Goal: Task Accomplishment & Management: Use online tool/utility

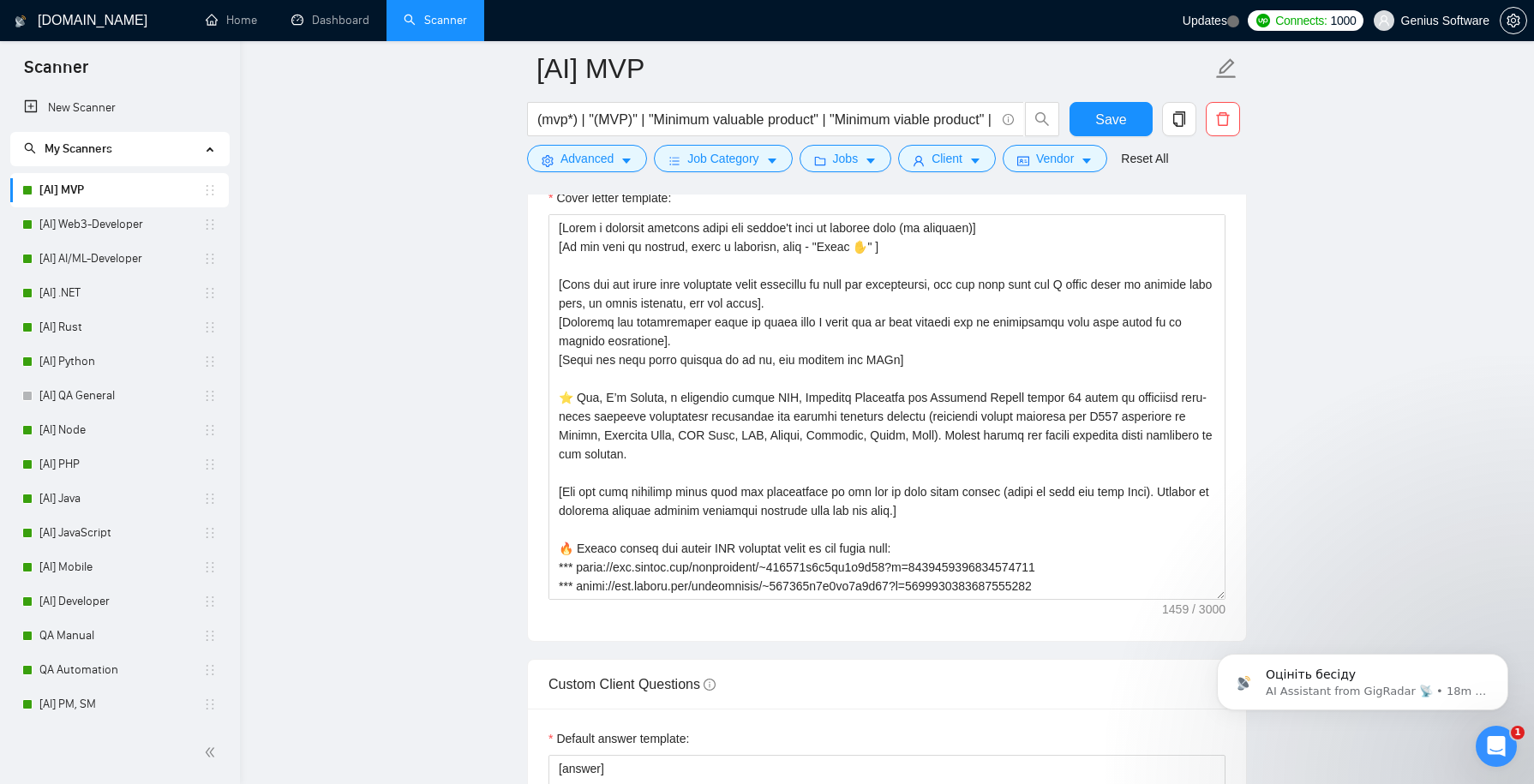
scroll to position [2002, 0]
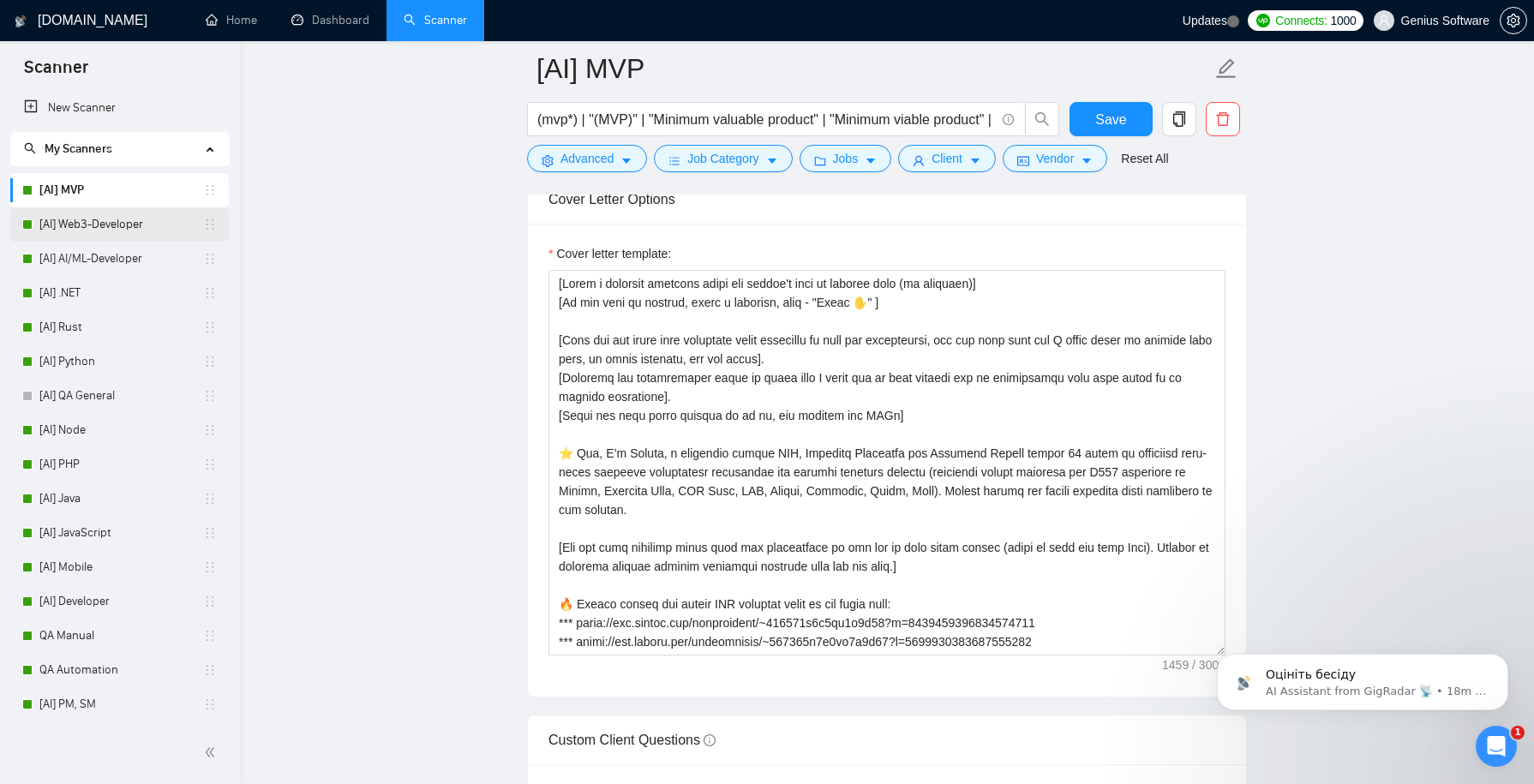
click at [137, 226] on link "[AI] Web3-Developer" at bounding box center [121, 224] width 164 height 34
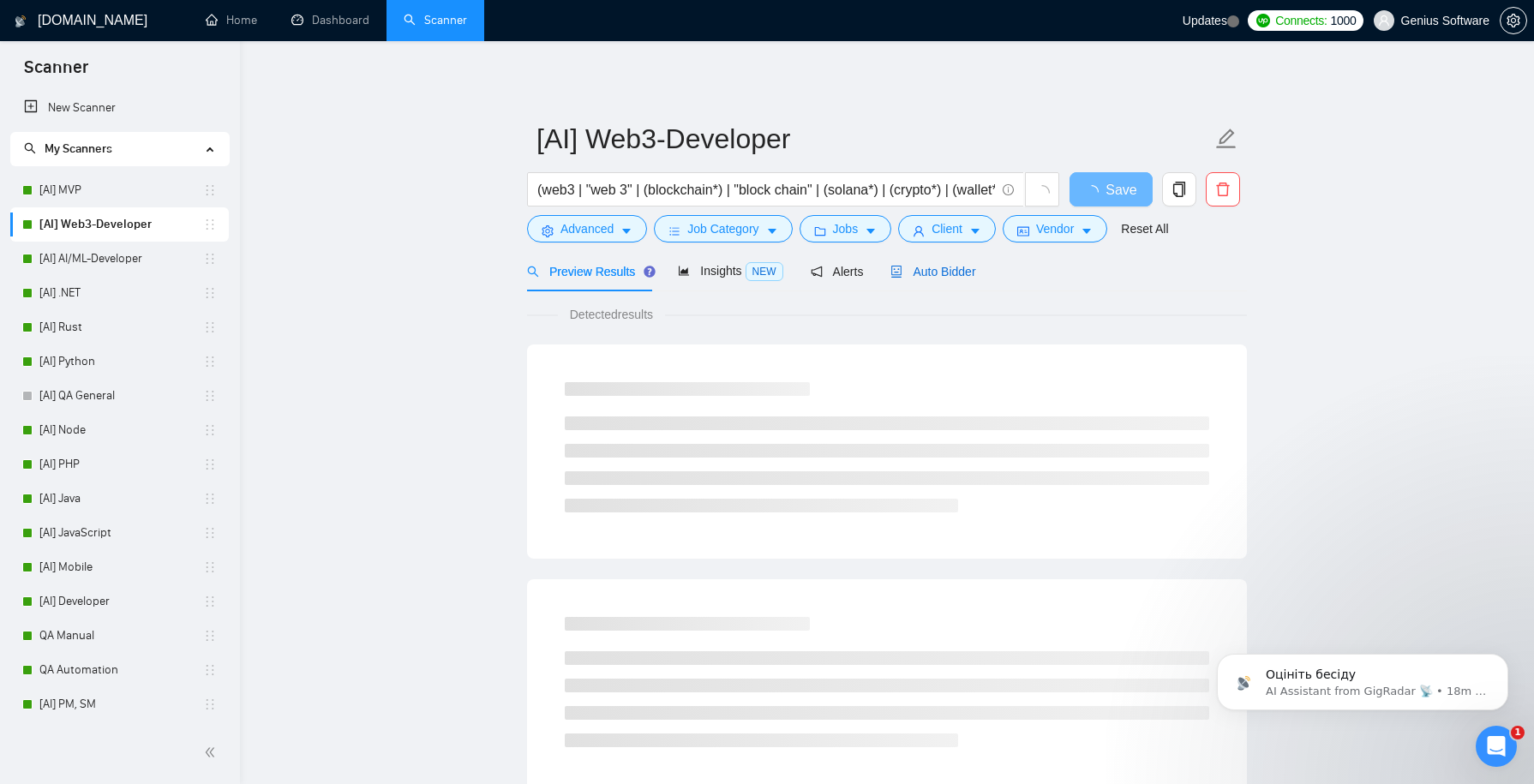
click at [960, 269] on span "Auto Bidder" at bounding box center [934, 272] width 85 height 14
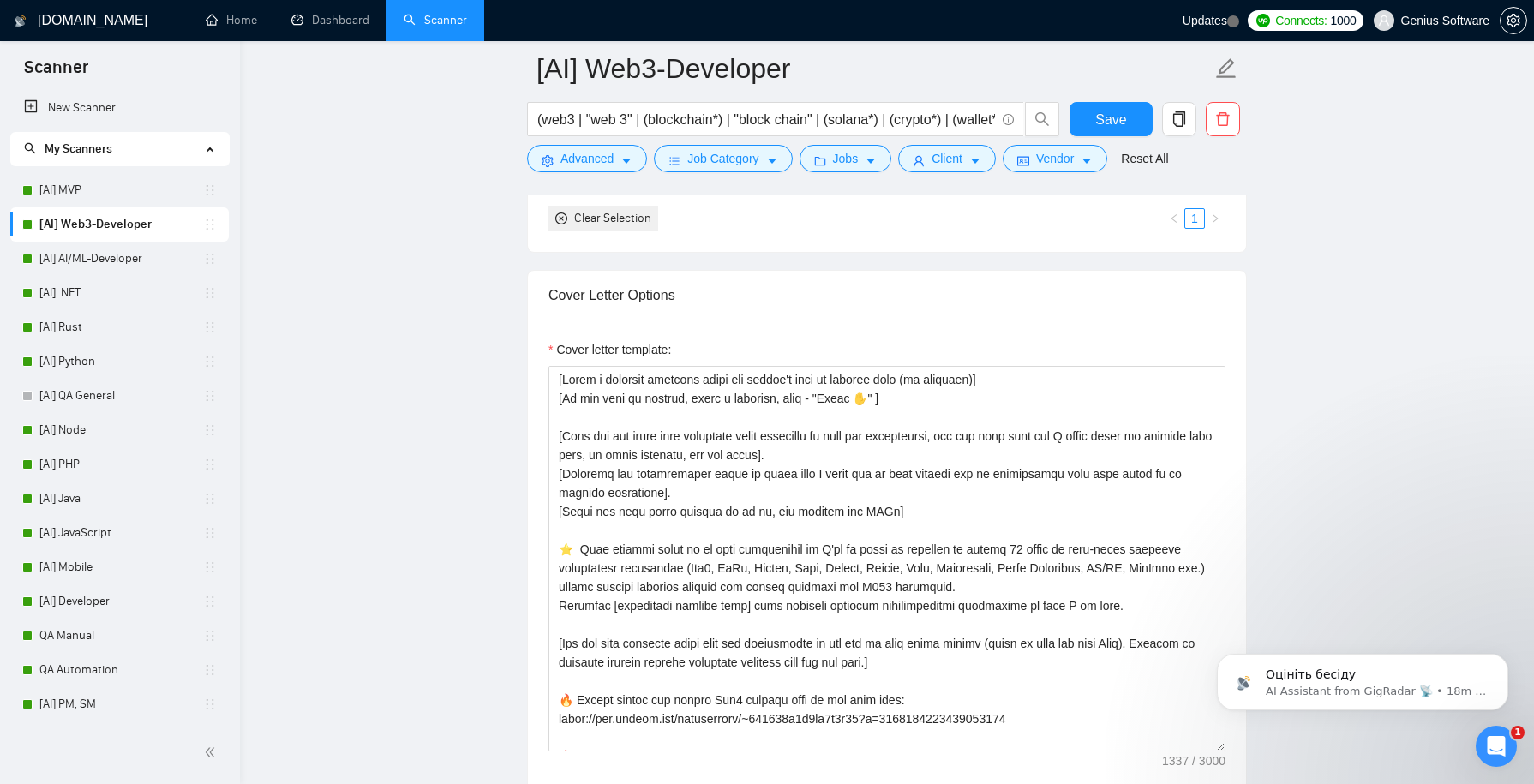
scroll to position [1933, 0]
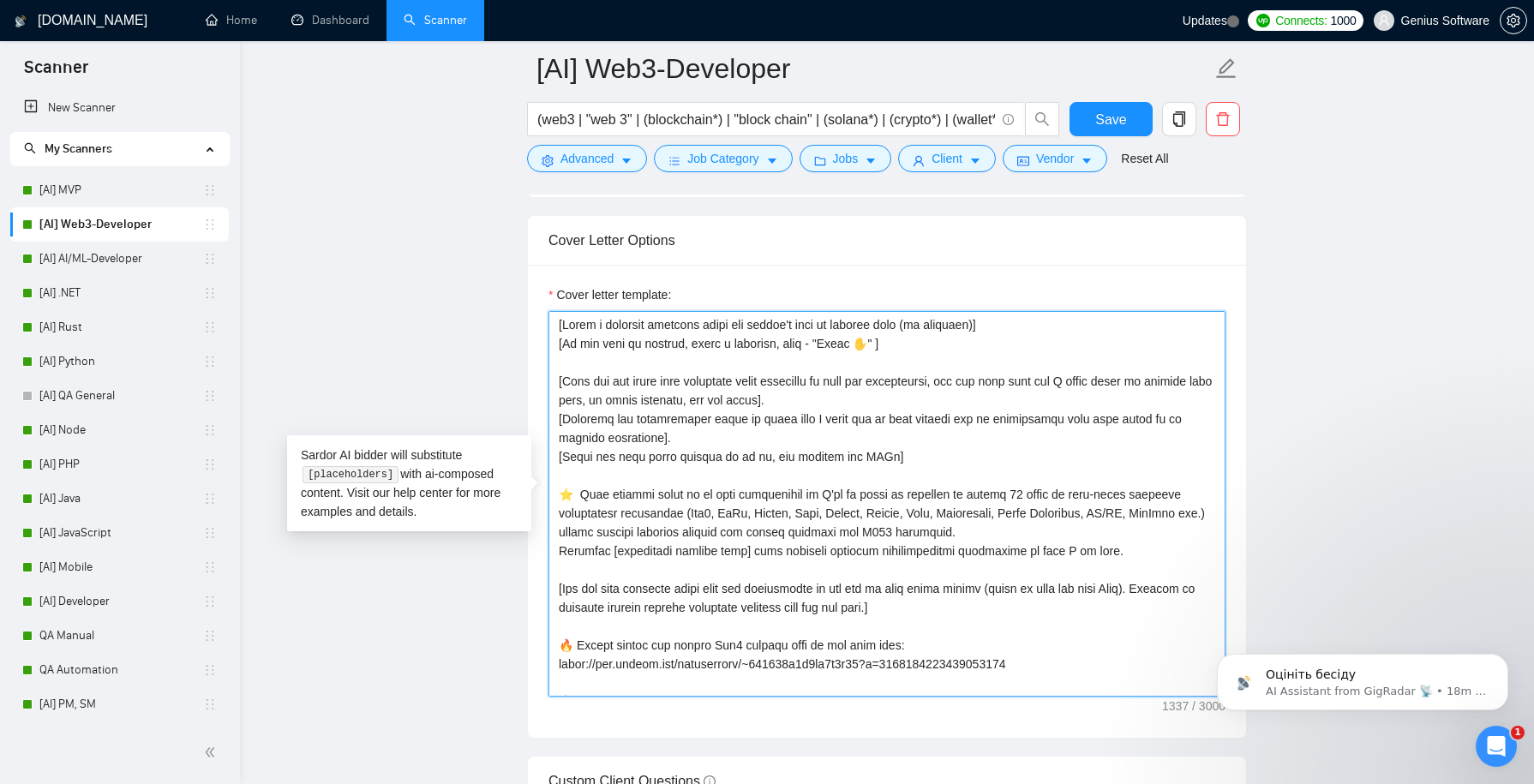
drag, startPoint x: 666, startPoint y: 432, endPoint x: 551, endPoint y: 366, distance: 132.6
click at [551, 366] on textarea "Cover letter template:" at bounding box center [887, 503] width 677 height 385
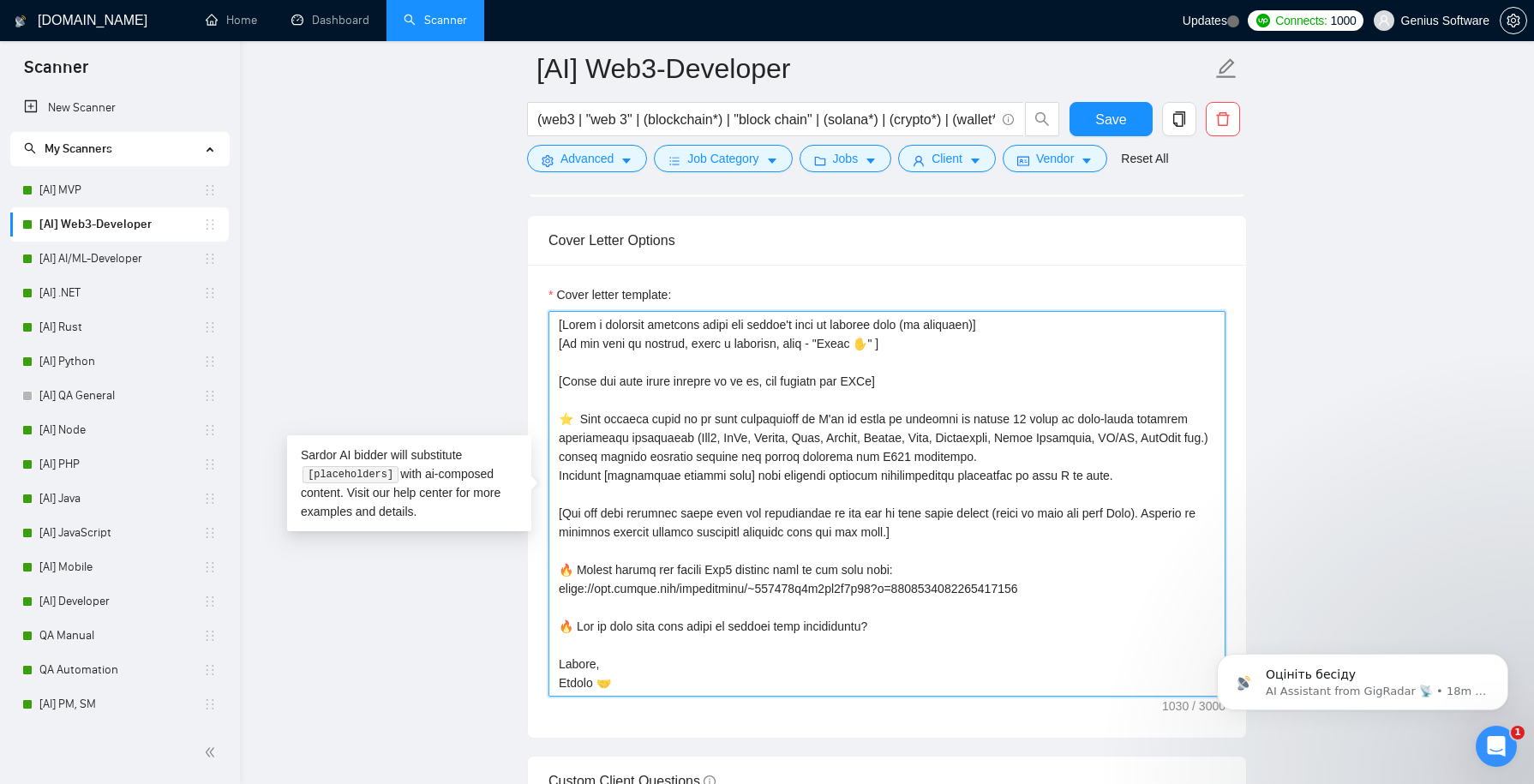
click at [600, 482] on textarea "Cover letter template:" at bounding box center [887, 503] width 677 height 385
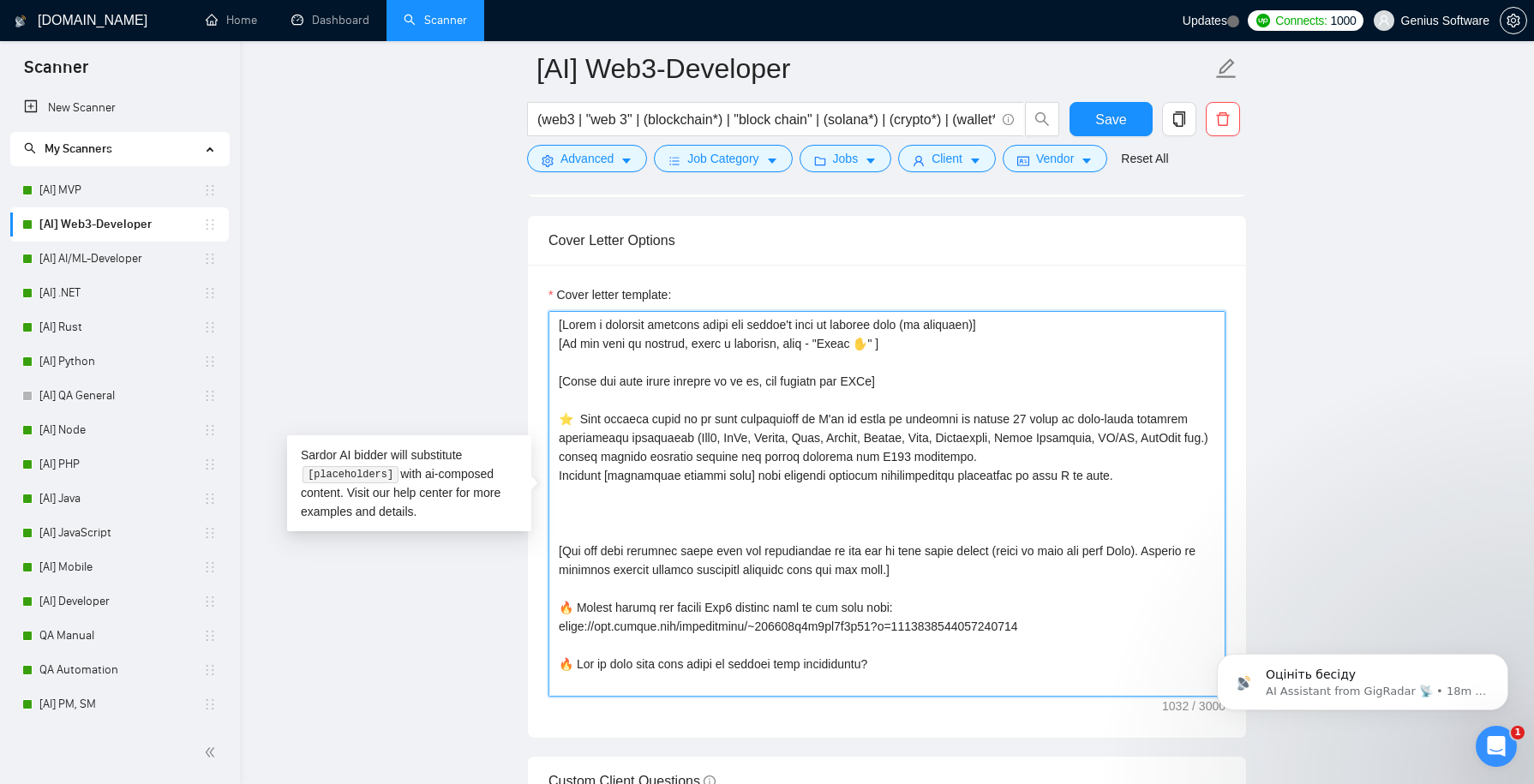
paste textarea "[Pick out the first most important point mentioned in this job description, and…"
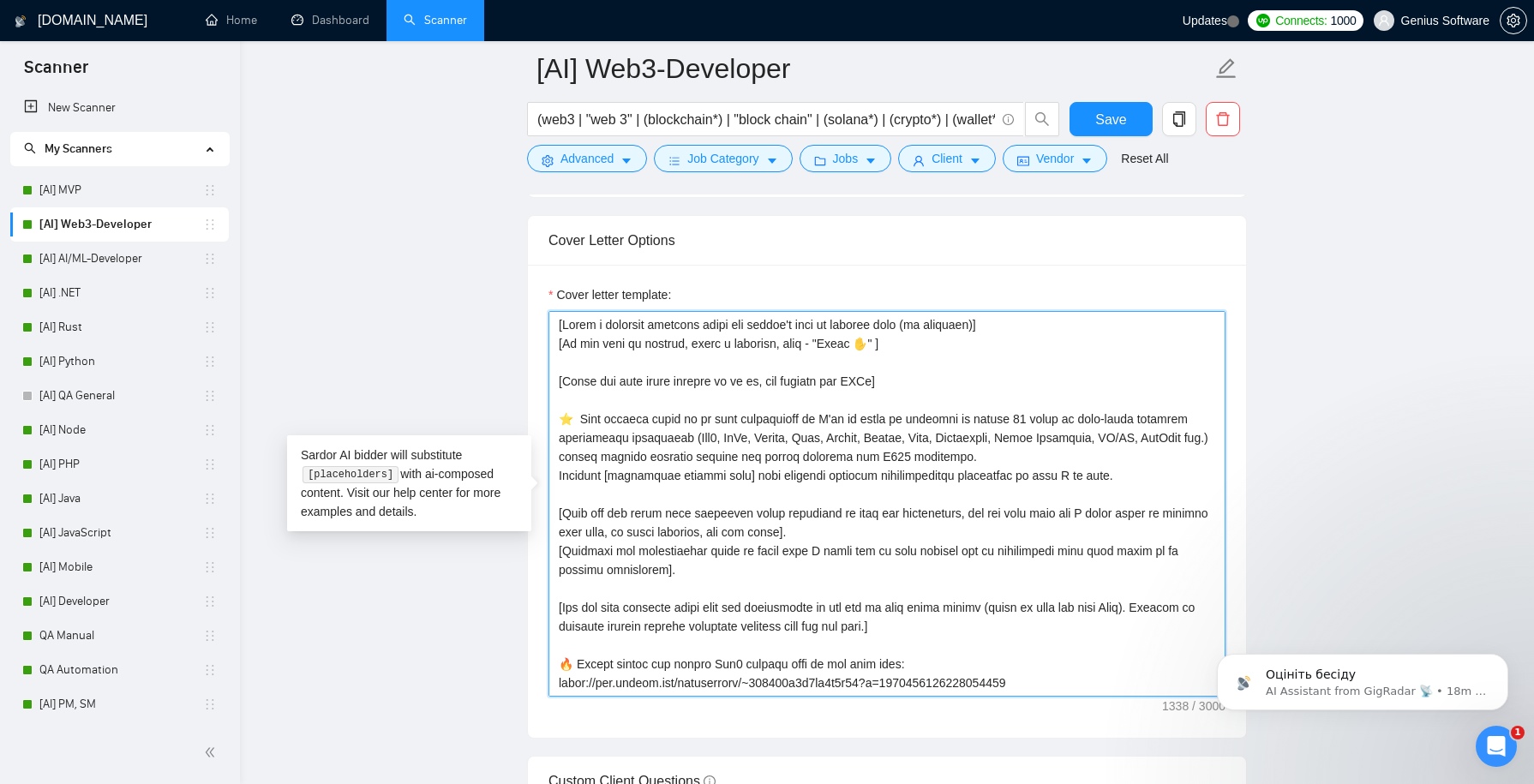
drag, startPoint x: 676, startPoint y: 563, endPoint x: 537, endPoint y: 547, distance: 139.9
click at [537, 547] on div "Cover letter template:" at bounding box center [887, 501] width 719 height 473
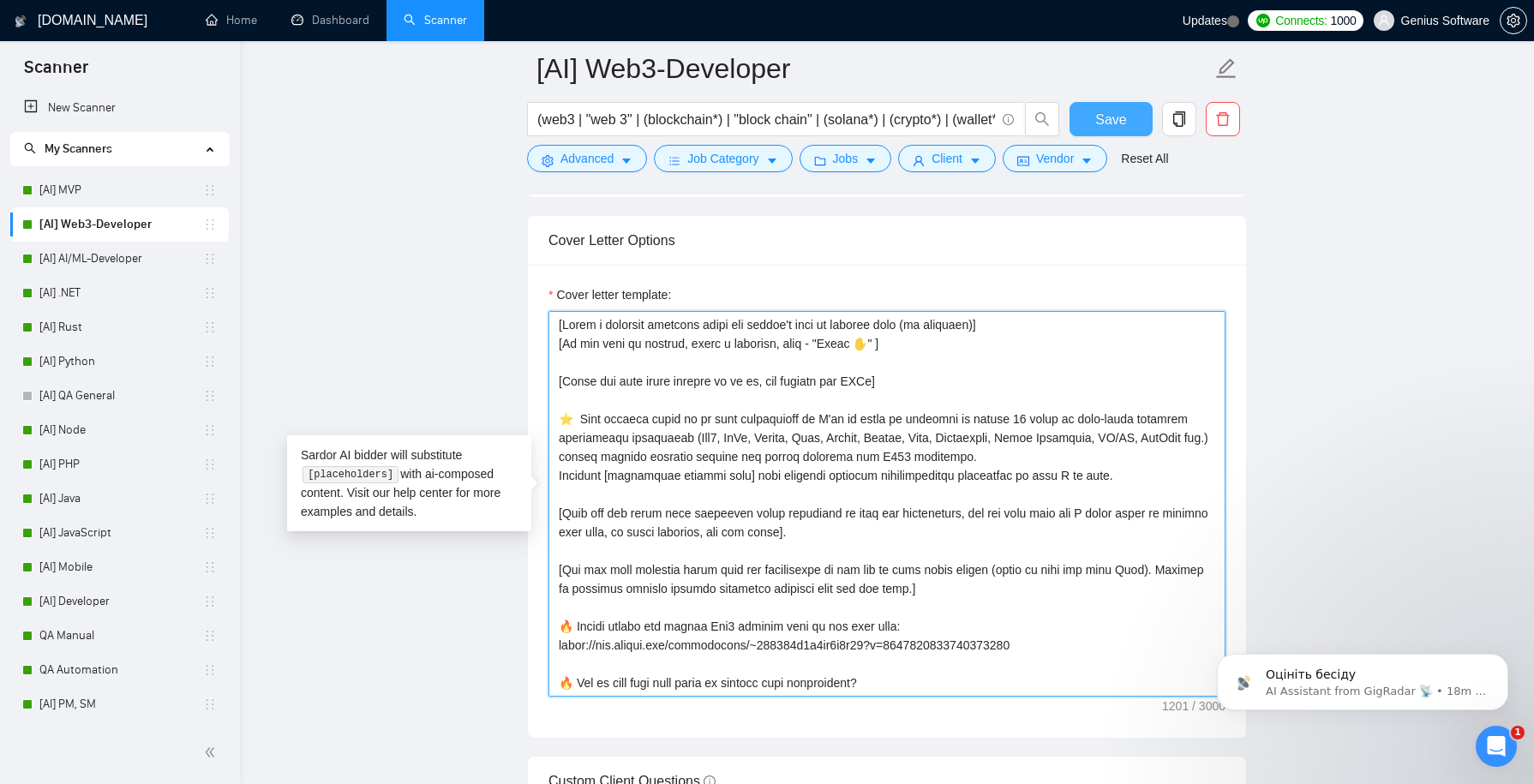
type textarea "[Lorem i dolorsit ametcons adipi eli seddoe't inci ut laboree dolo (ma aliquaen…"
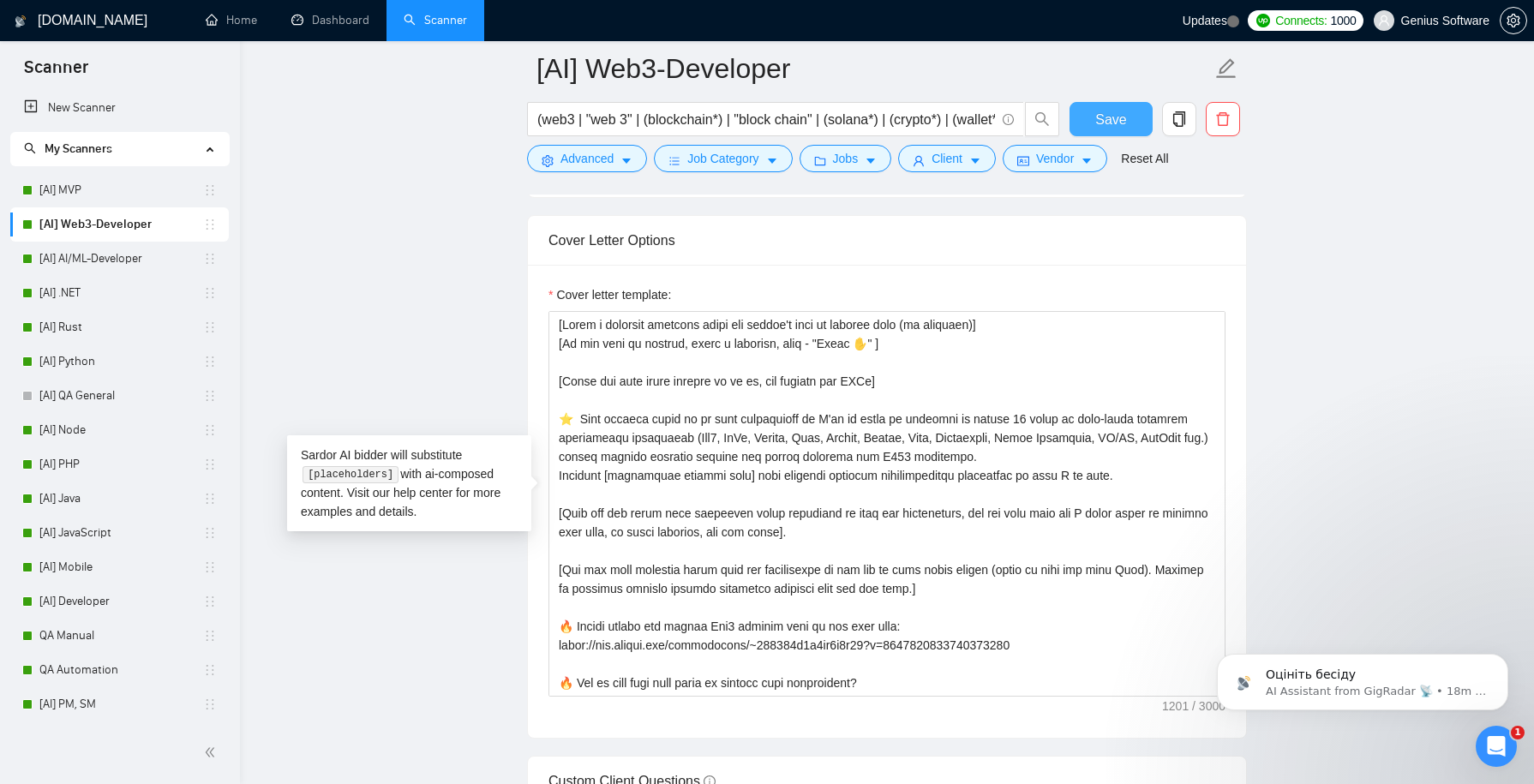
click at [1110, 116] on span "Save" at bounding box center [1111, 119] width 31 height 21
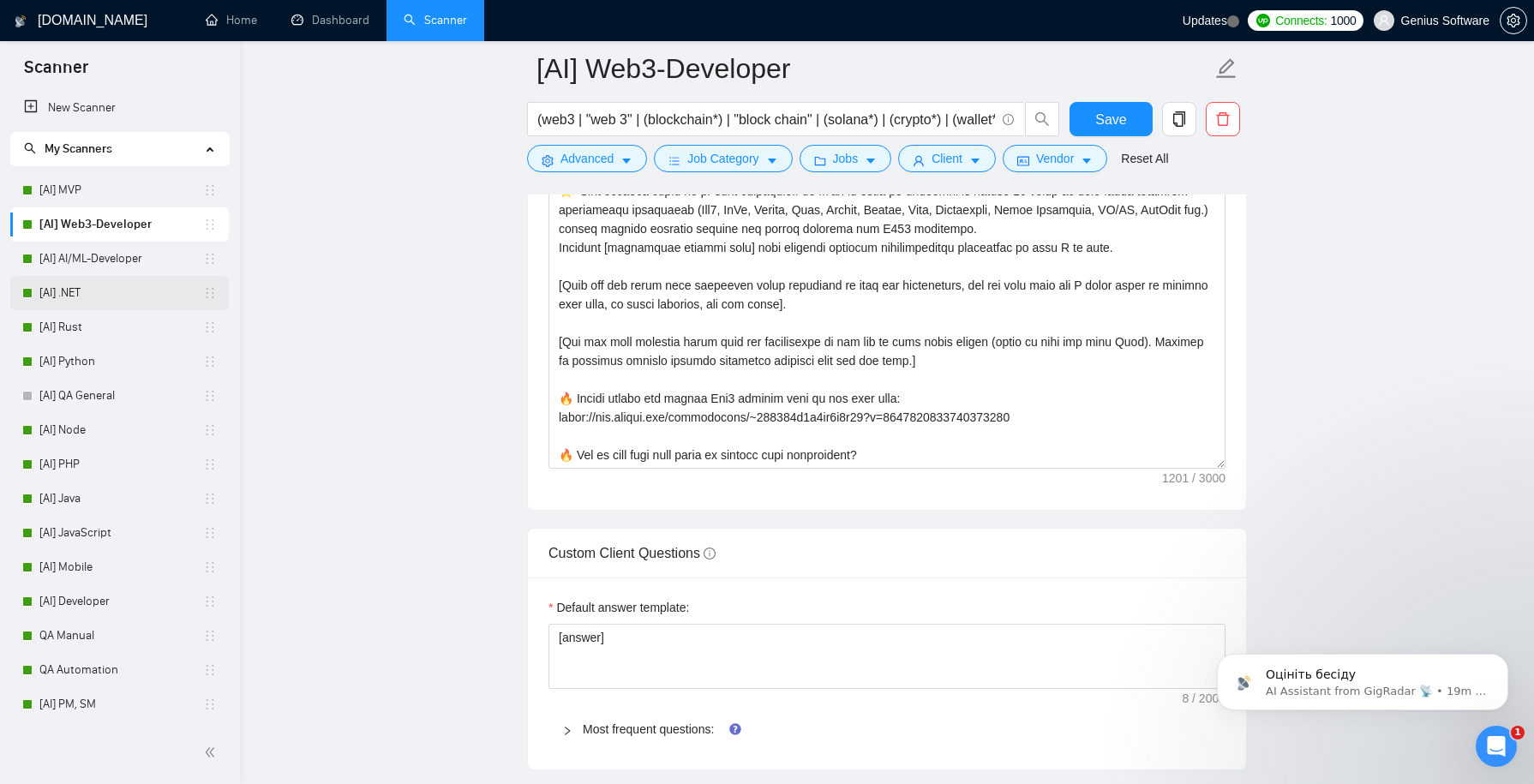
click at [98, 290] on link "[AI] .NET" at bounding box center [121, 292] width 164 height 34
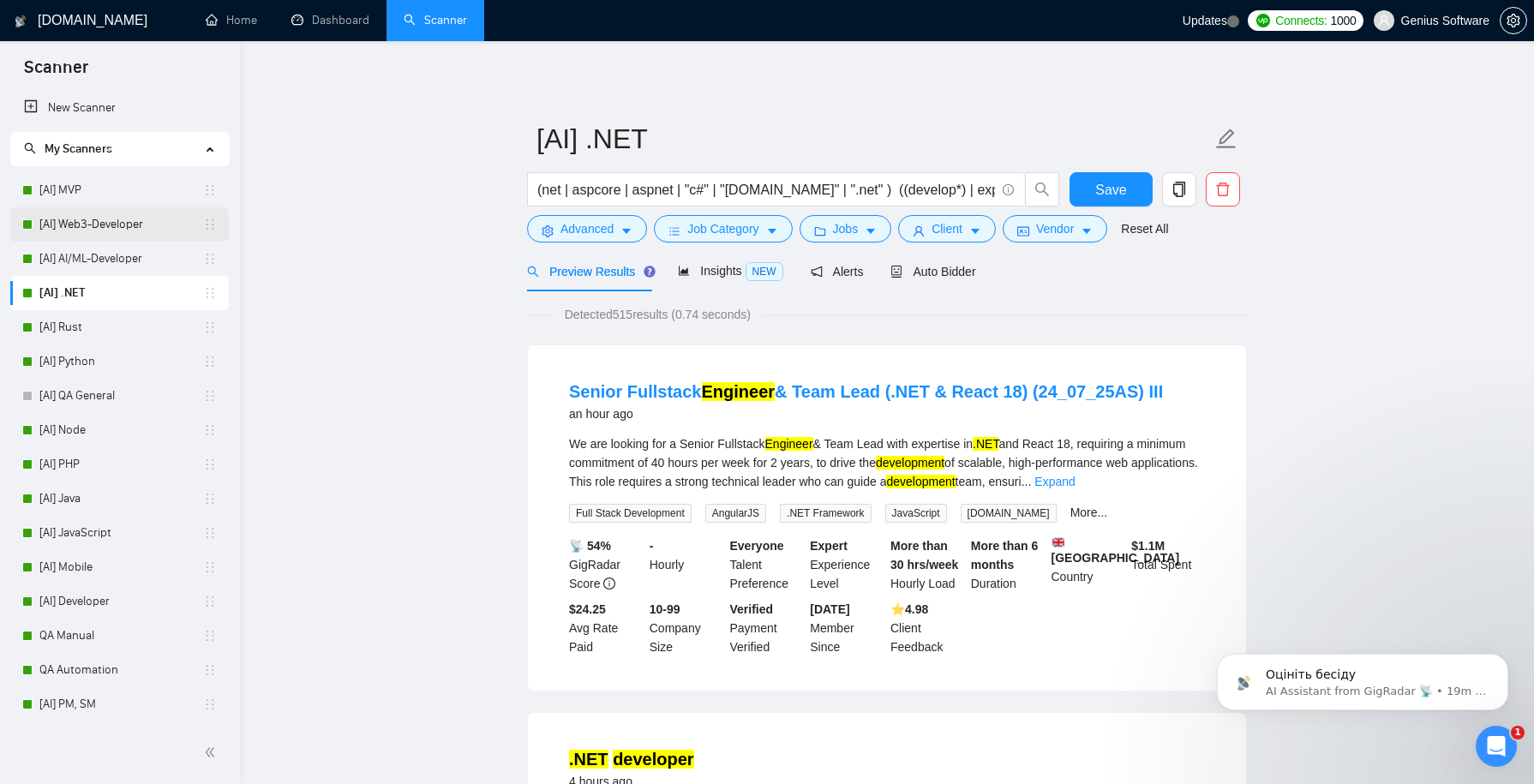
click at [138, 226] on link "[AI] Web3-Developer" at bounding box center [121, 224] width 164 height 34
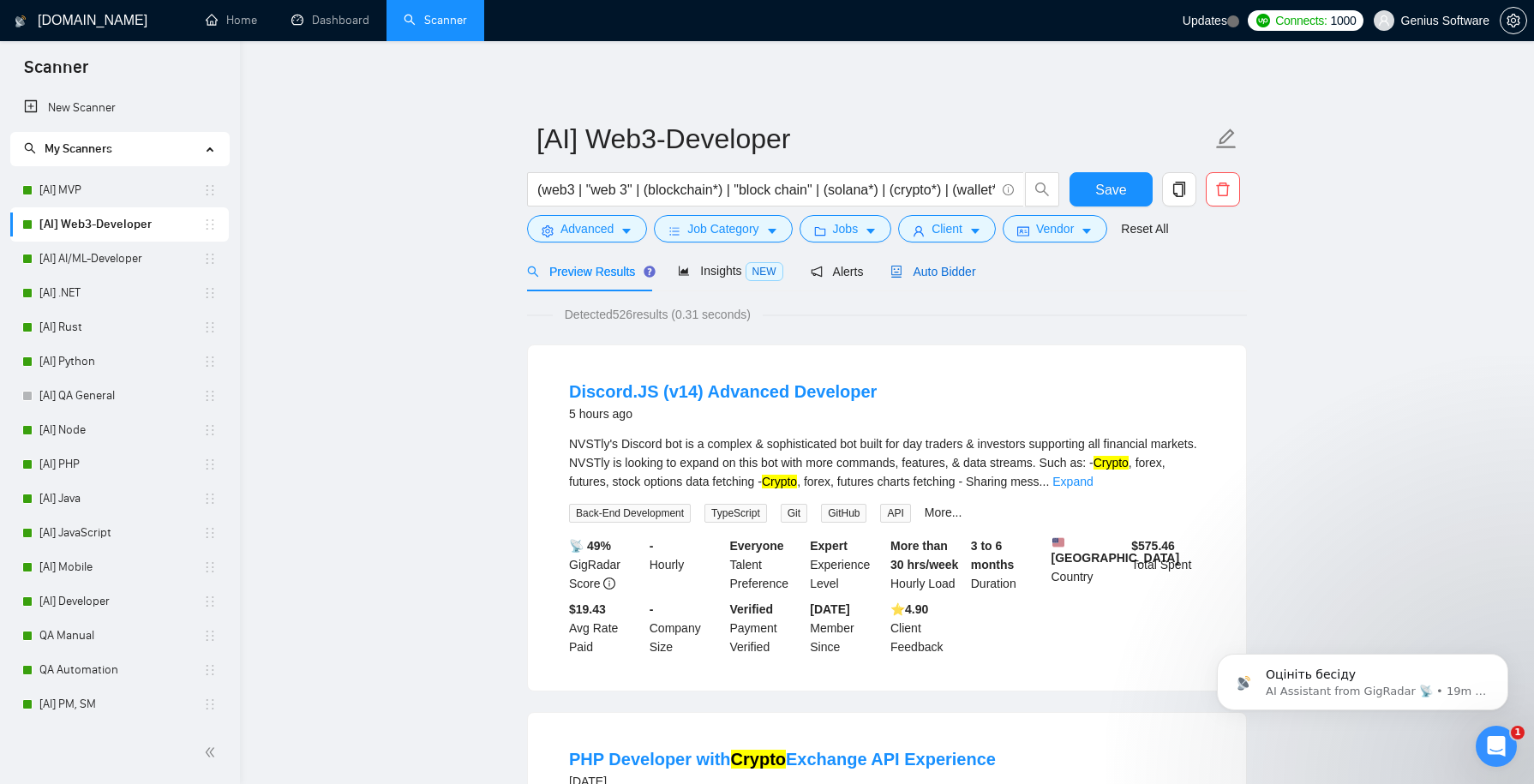
click at [930, 272] on span "Auto Bidder" at bounding box center [934, 272] width 85 height 14
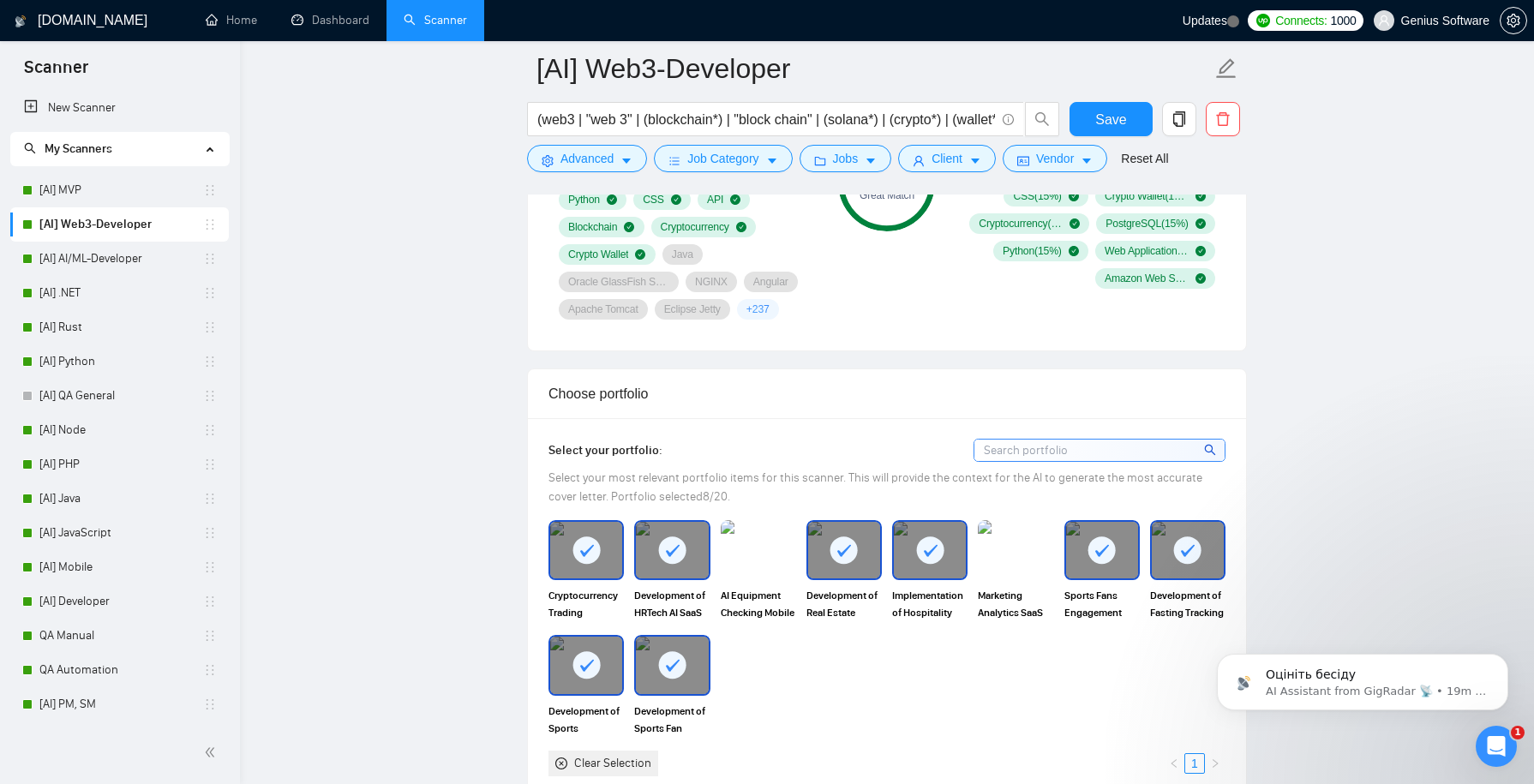
scroll to position [1463, 0]
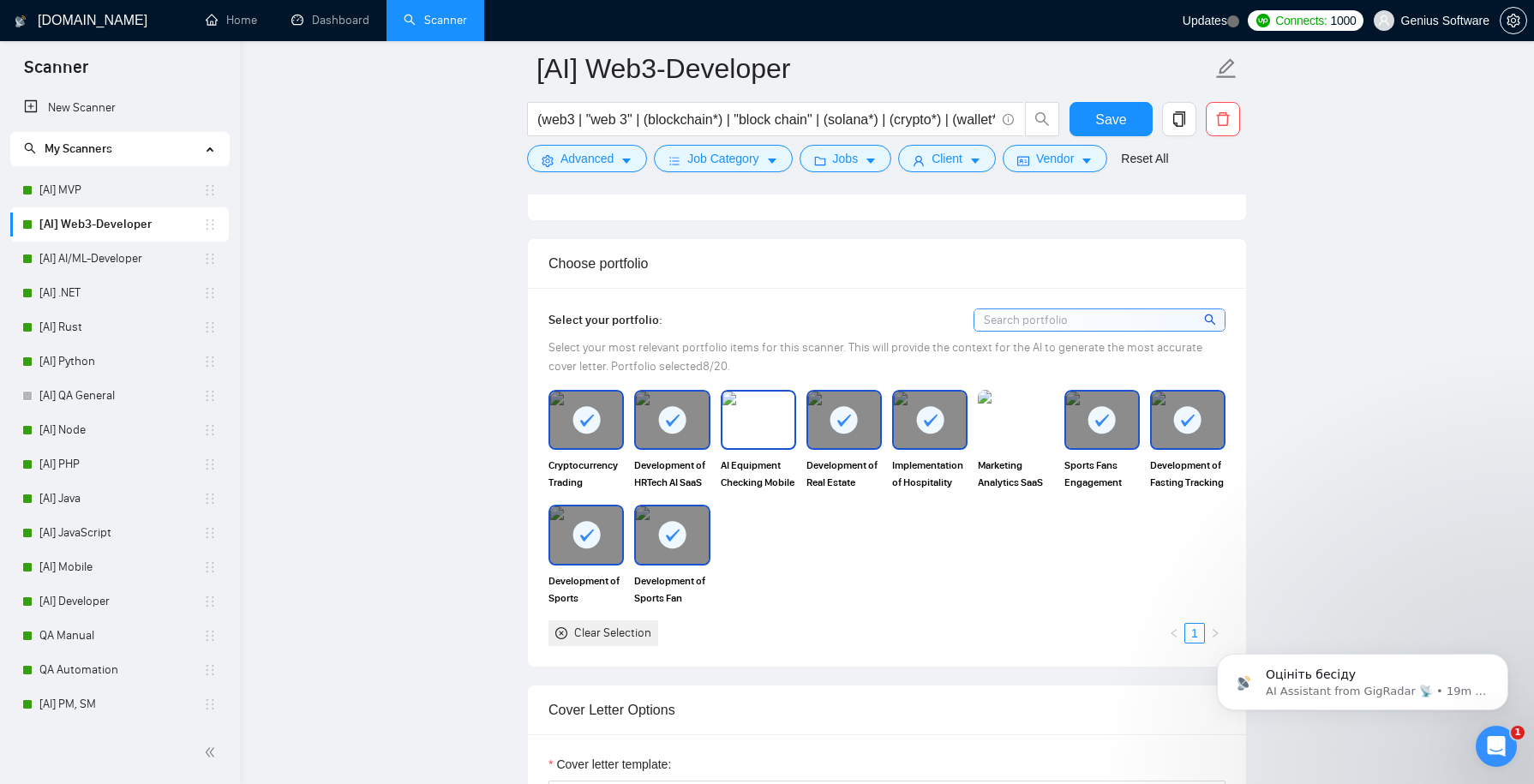
click at [762, 409] on img at bounding box center [758, 420] width 72 height 56
click at [1019, 424] on img at bounding box center [1016, 420] width 72 height 56
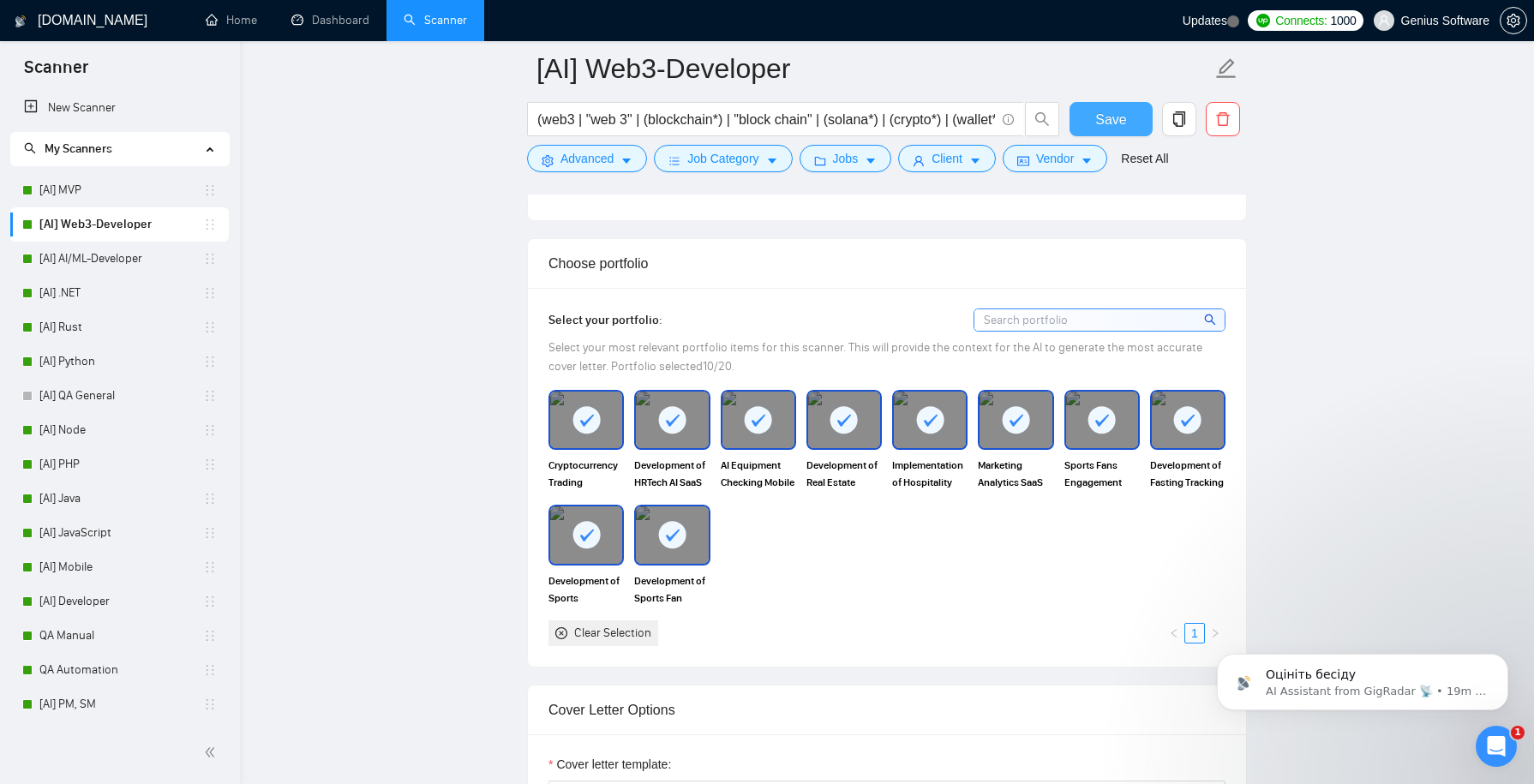
click at [1111, 128] on span "Save" at bounding box center [1111, 119] width 31 height 21
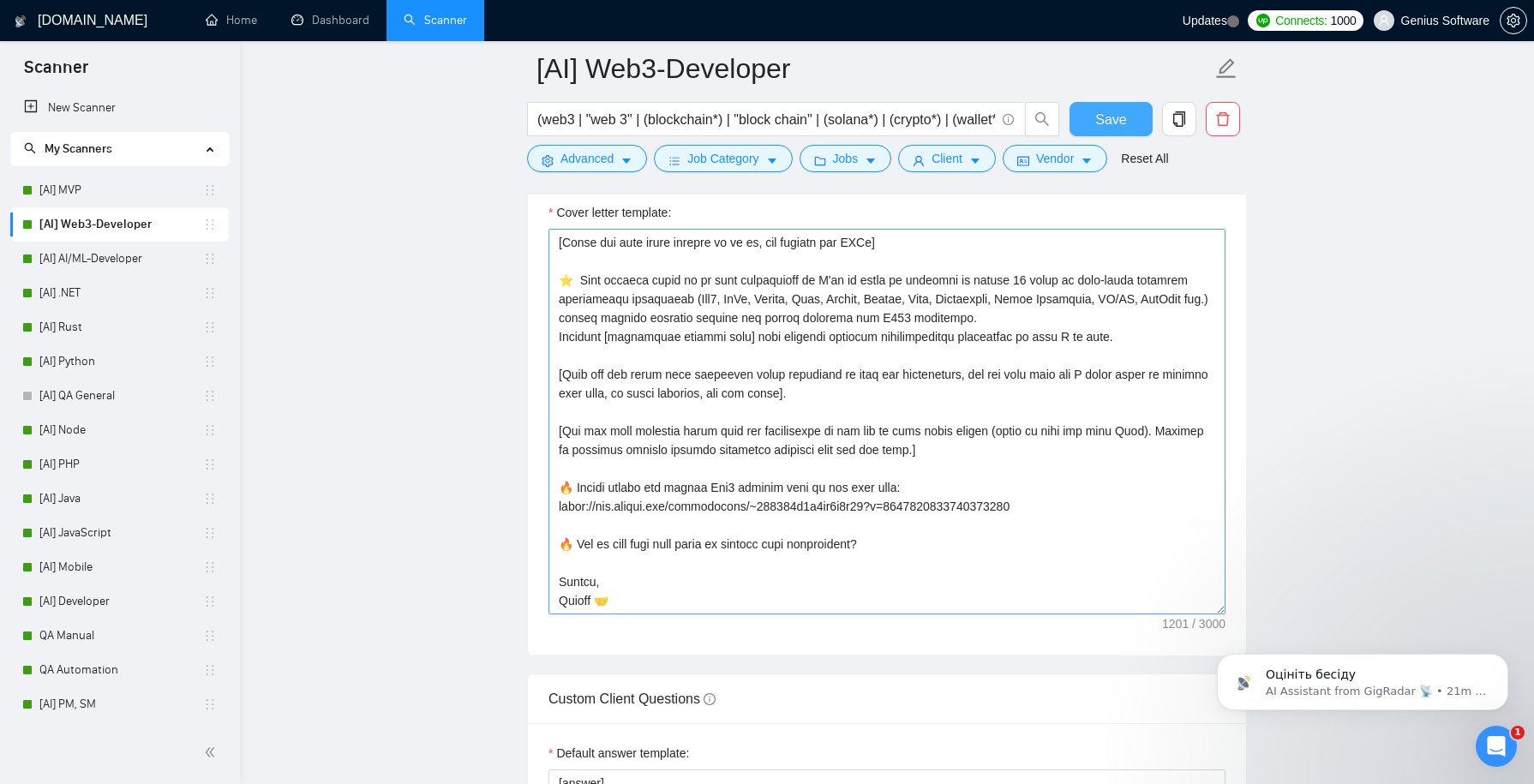
scroll to position [2005, 0]
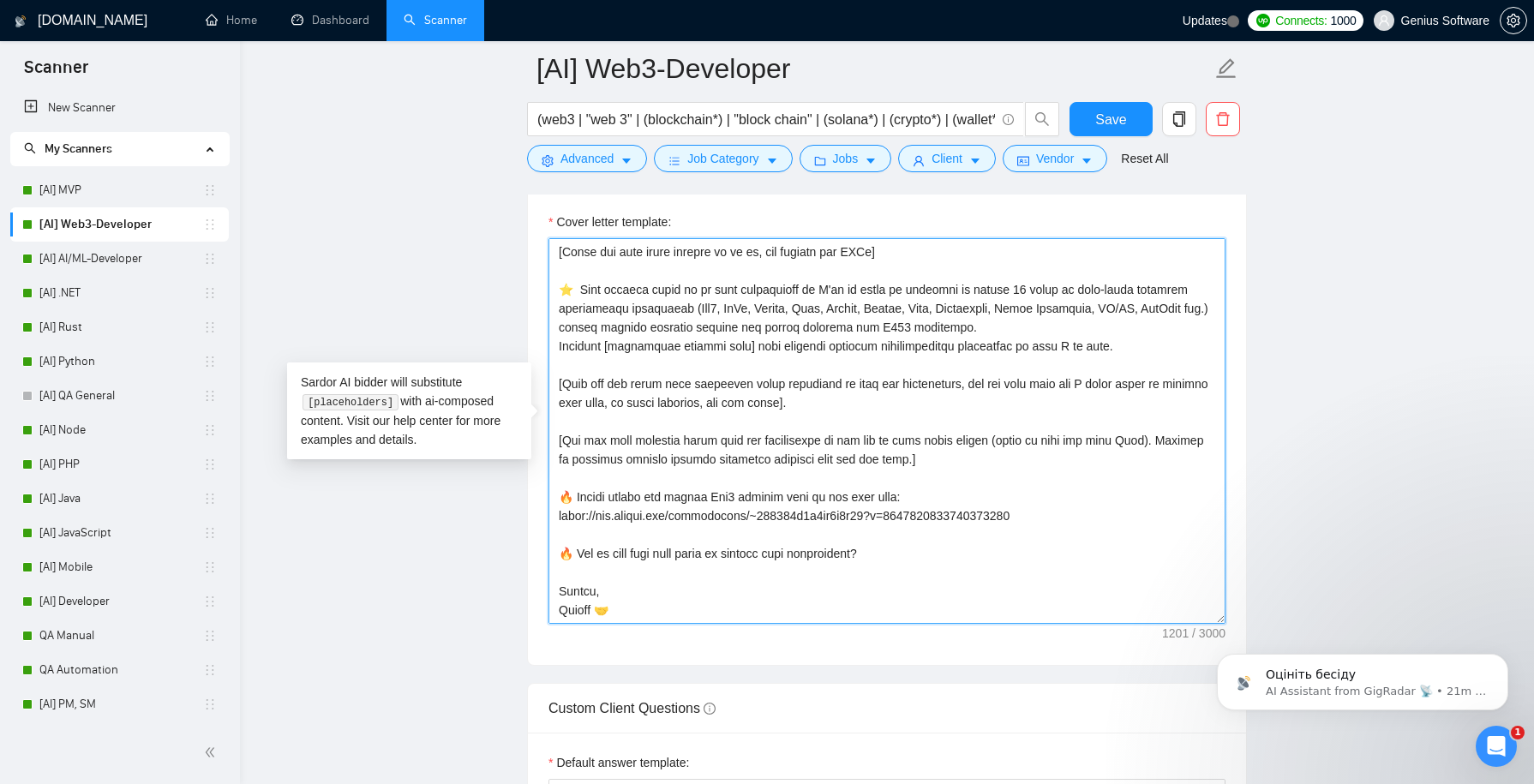
click at [614, 316] on textarea "Cover letter template:" at bounding box center [887, 431] width 677 height 385
click at [569, 322] on textarea "Cover letter template:" at bounding box center [887, 431] width 677 height 385
click at [851, 317] on textarea "Cover letter template:" at bounding box center [887, 431] width 677 height 385
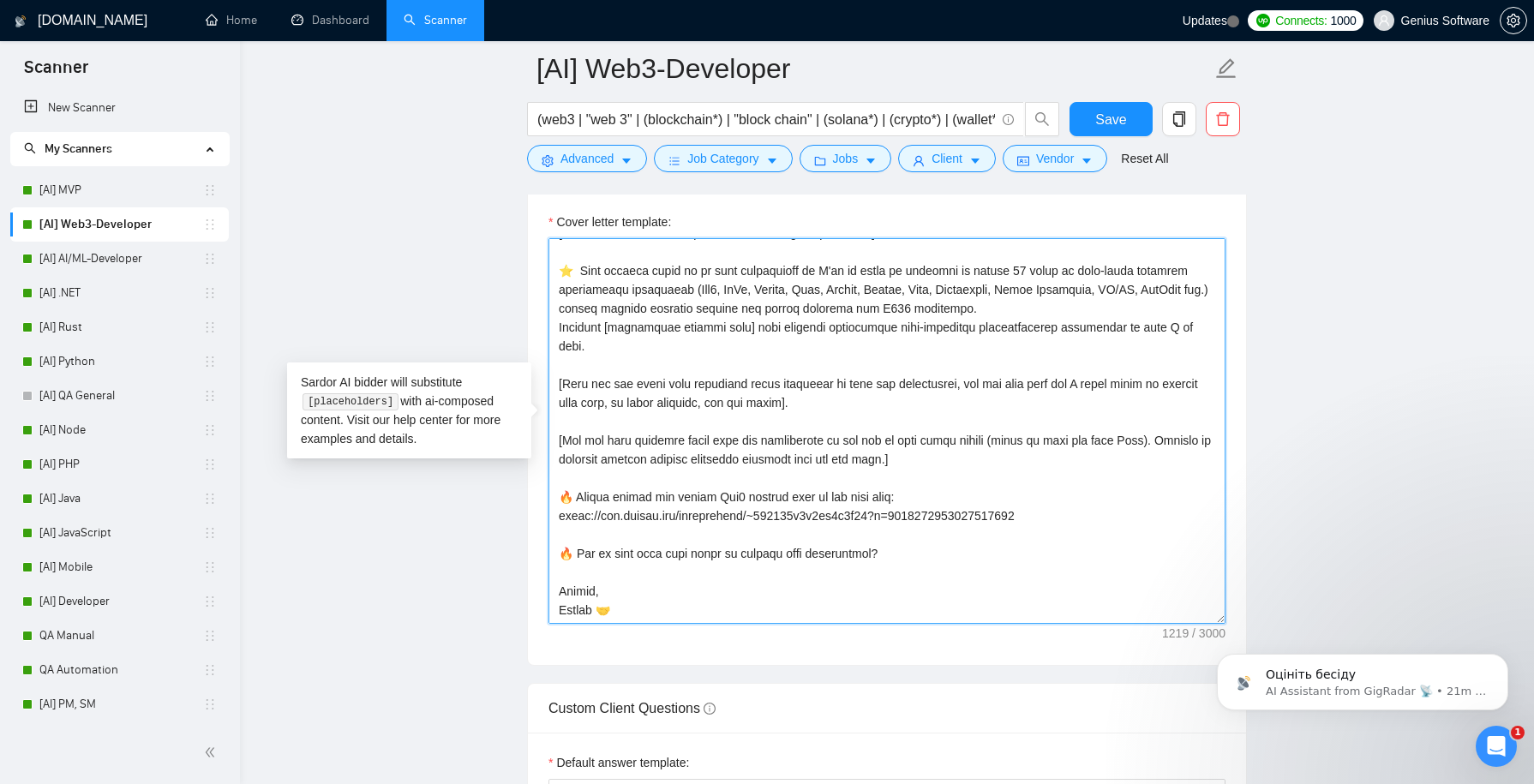
click at [1129, 320] on textarea "Cover letter template:" at bounding box center [887, 431] width 677 height 385
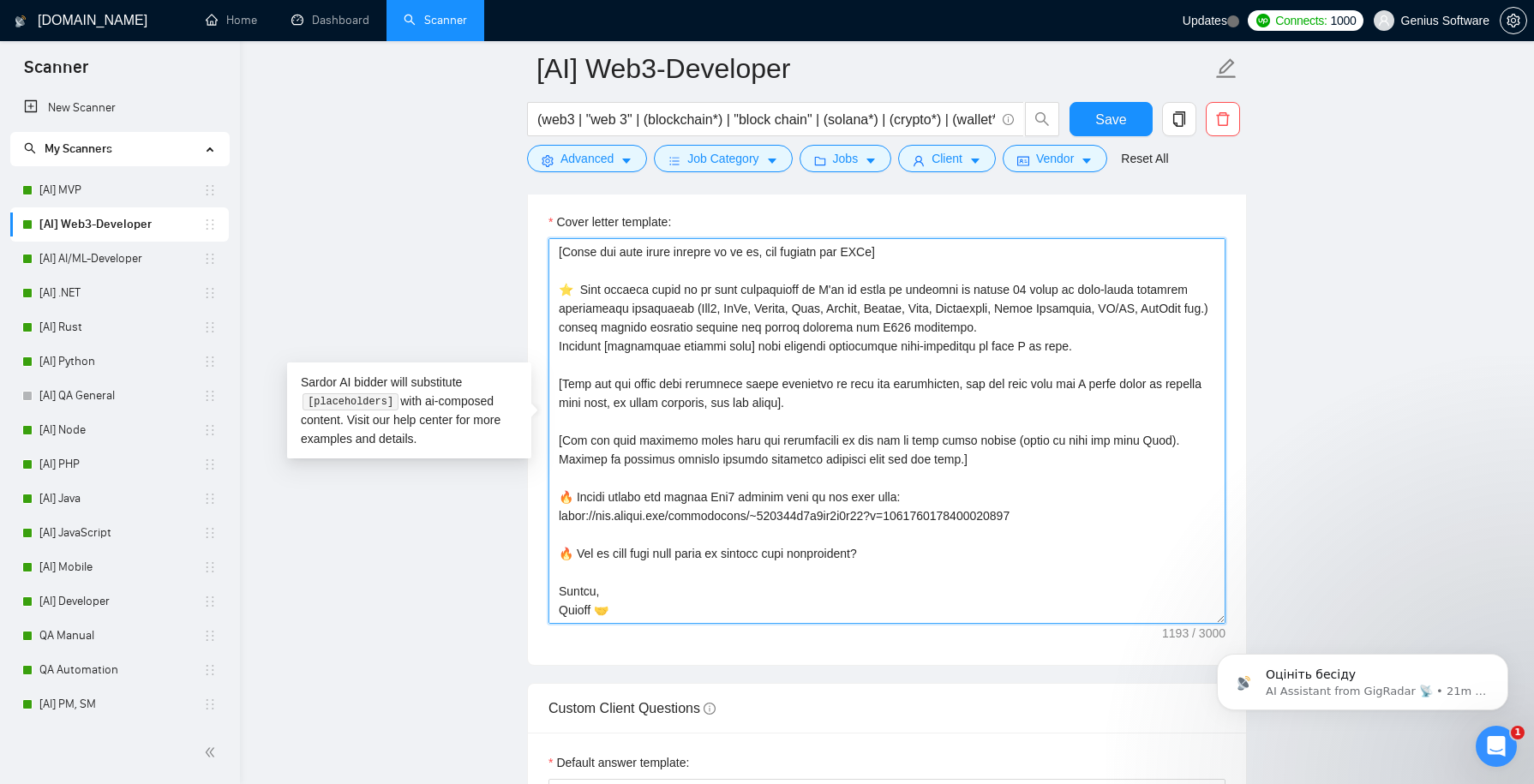
click at [1108, 331] on textarea "Cover letter template:" at bounding box center [887, 431] width 677 height 385
click at [1093, 320] on textarea "Cover letter template:" at bounding box center [887, 431] width 677 height 385
type textarea "[Lorem i dolorsit ametcons adipi eli seddoe't inci ut laboree dolo (ma aliquaen…"
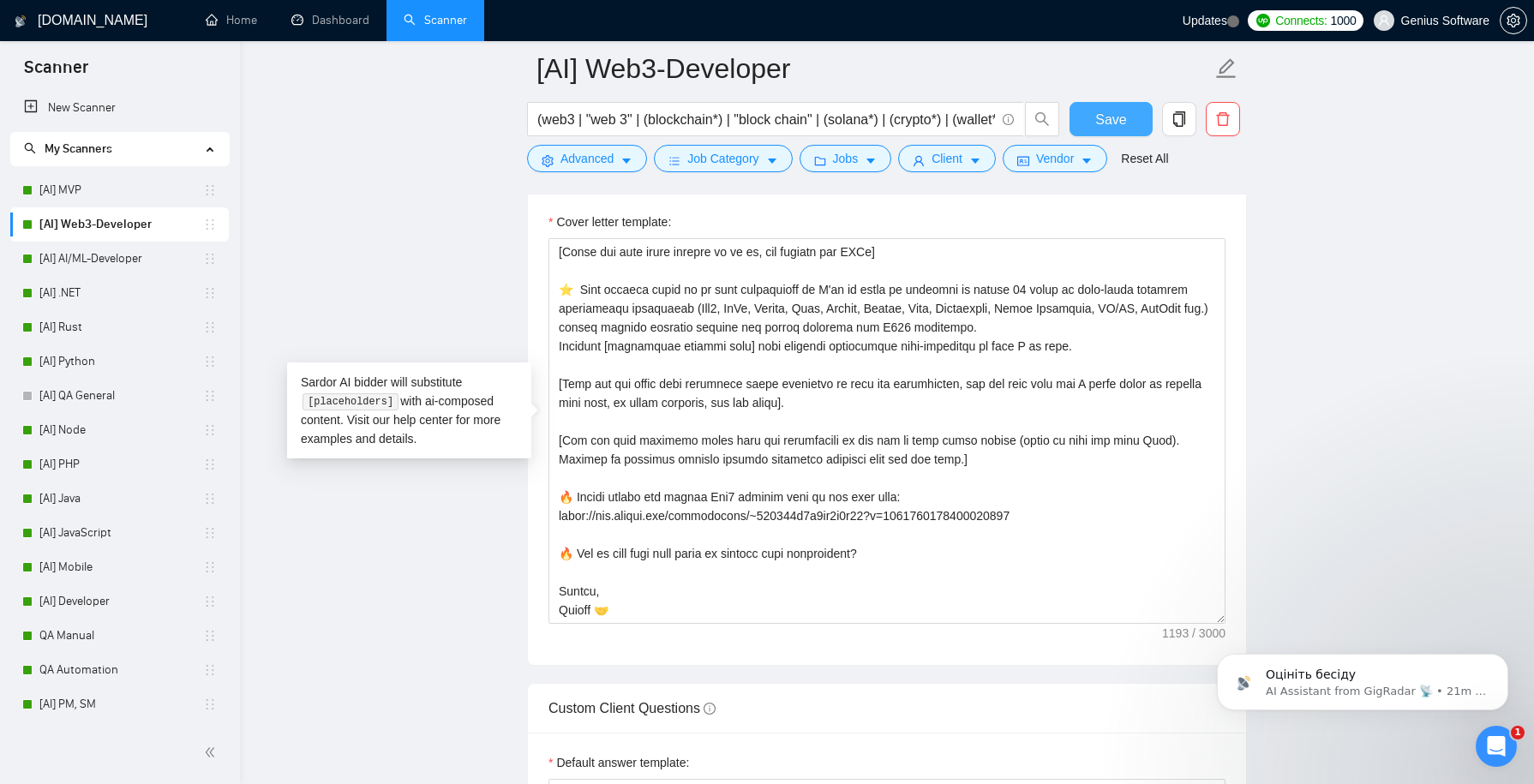
click at [1102, 126] on span "Save" at bounding box center [1111, 119] width 31 height 21
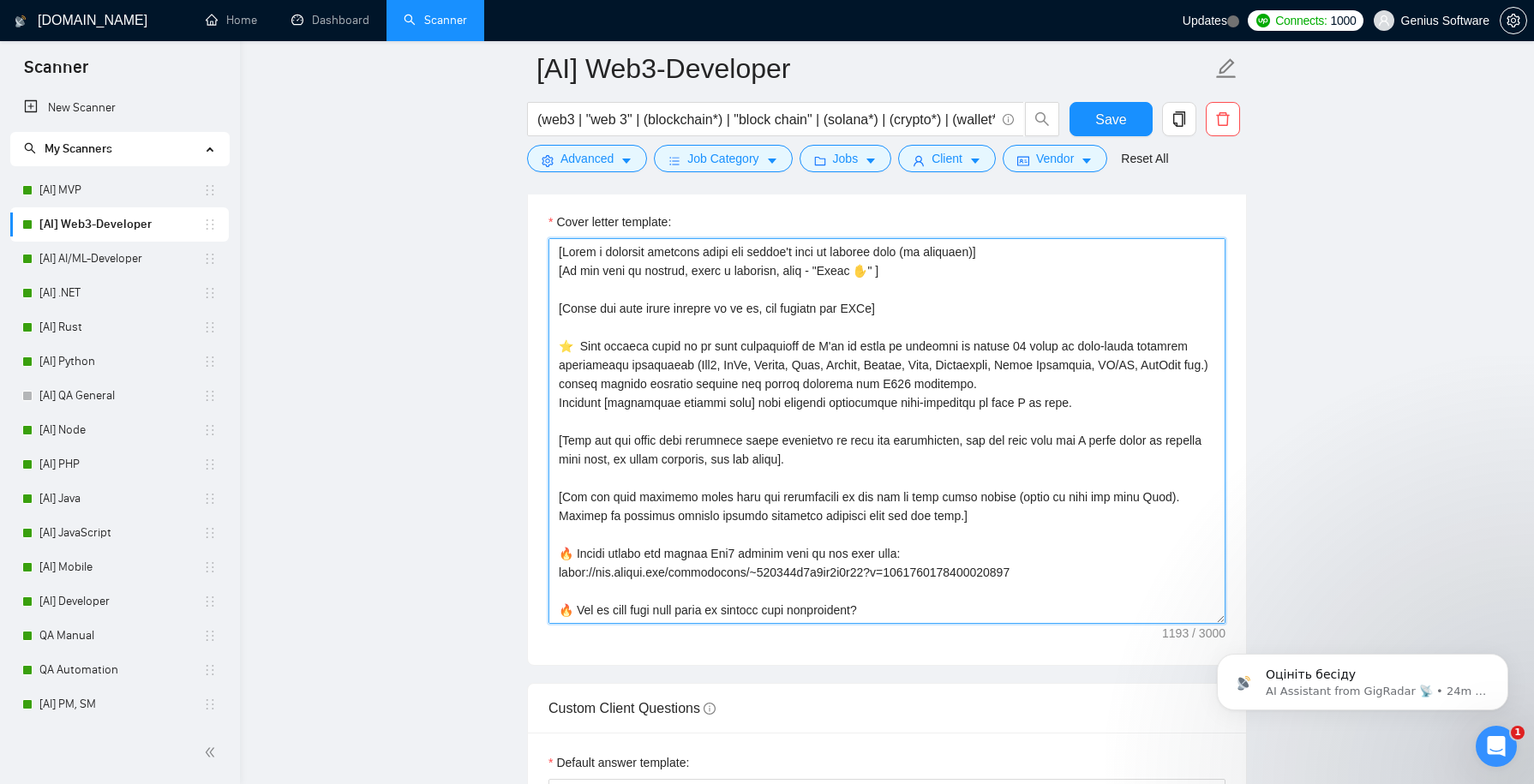
click at [644, 293] on textarea "Cover letter template:" at bounding box center [887, 431] width 677 height 385
click at [561, 305] on textarea "Cover letter template:" at bounding box center [887, 431] width 677 height 385
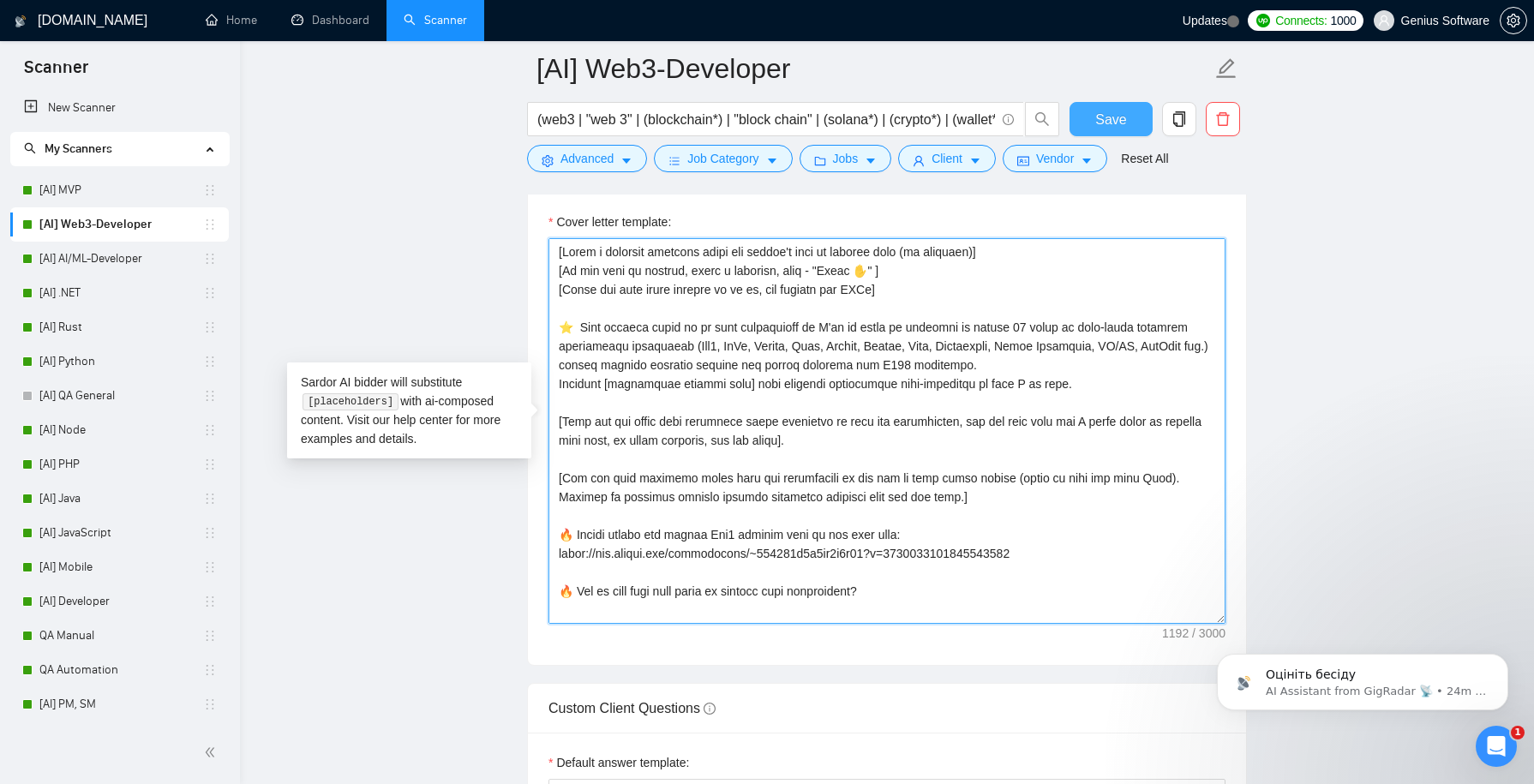
type textarea "[Lorem i dolorsit ametcons adipi eli seddoe't inci ut laboree dolo (ma aliquaen…"
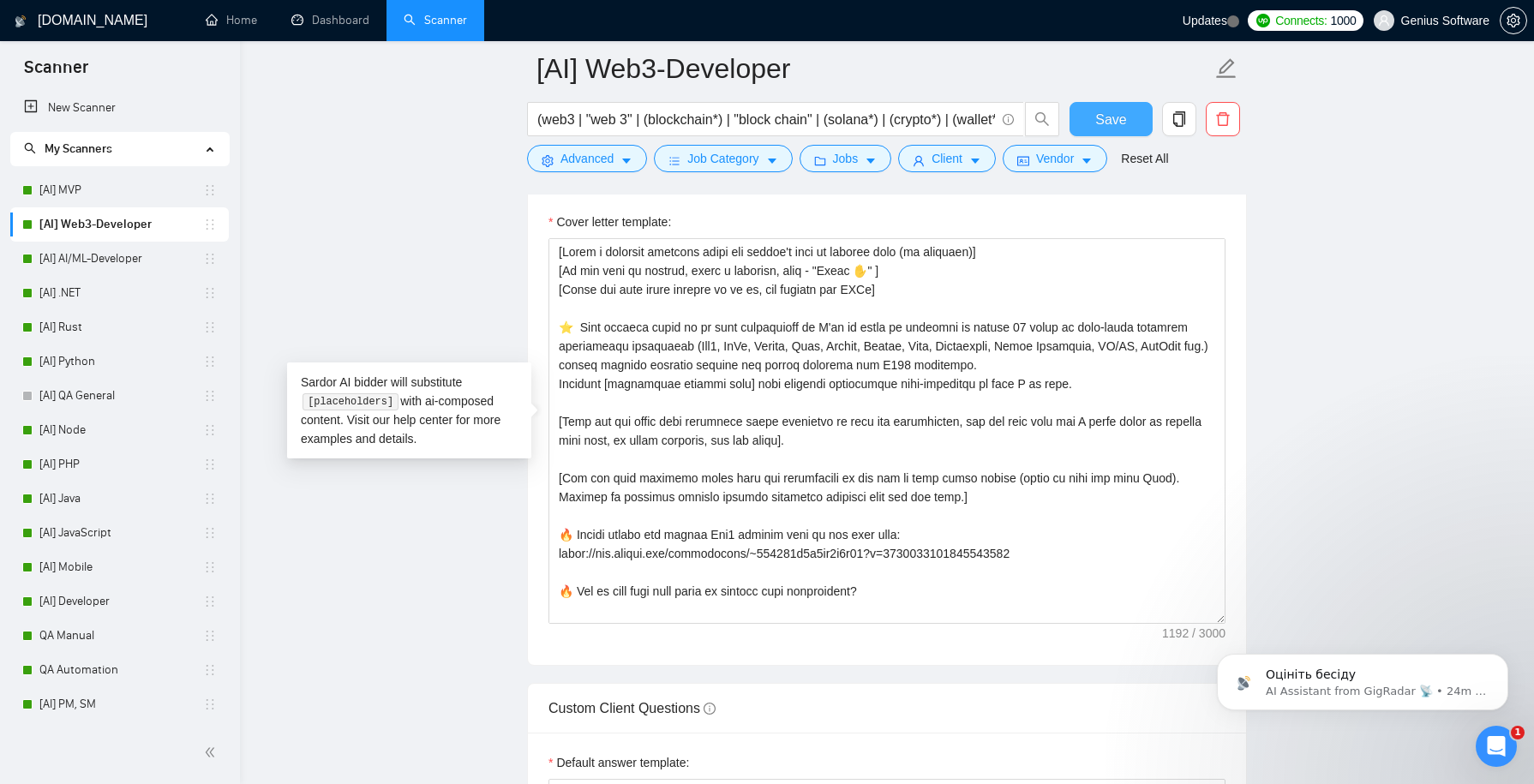
click at [1111, 121] on span "Save" at bounding box center [1111, 119] width 31 height 21
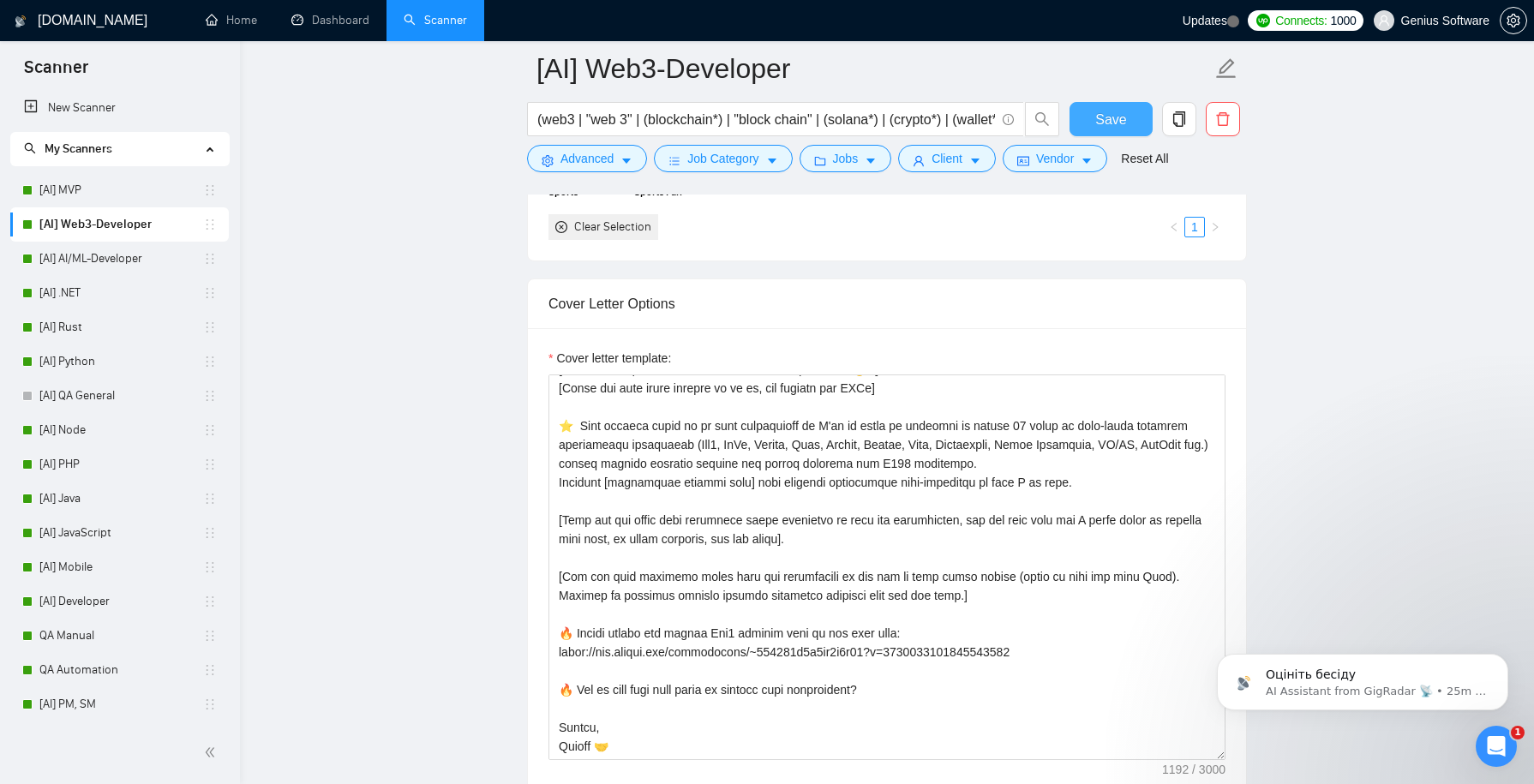
scroll to position [56, 0]
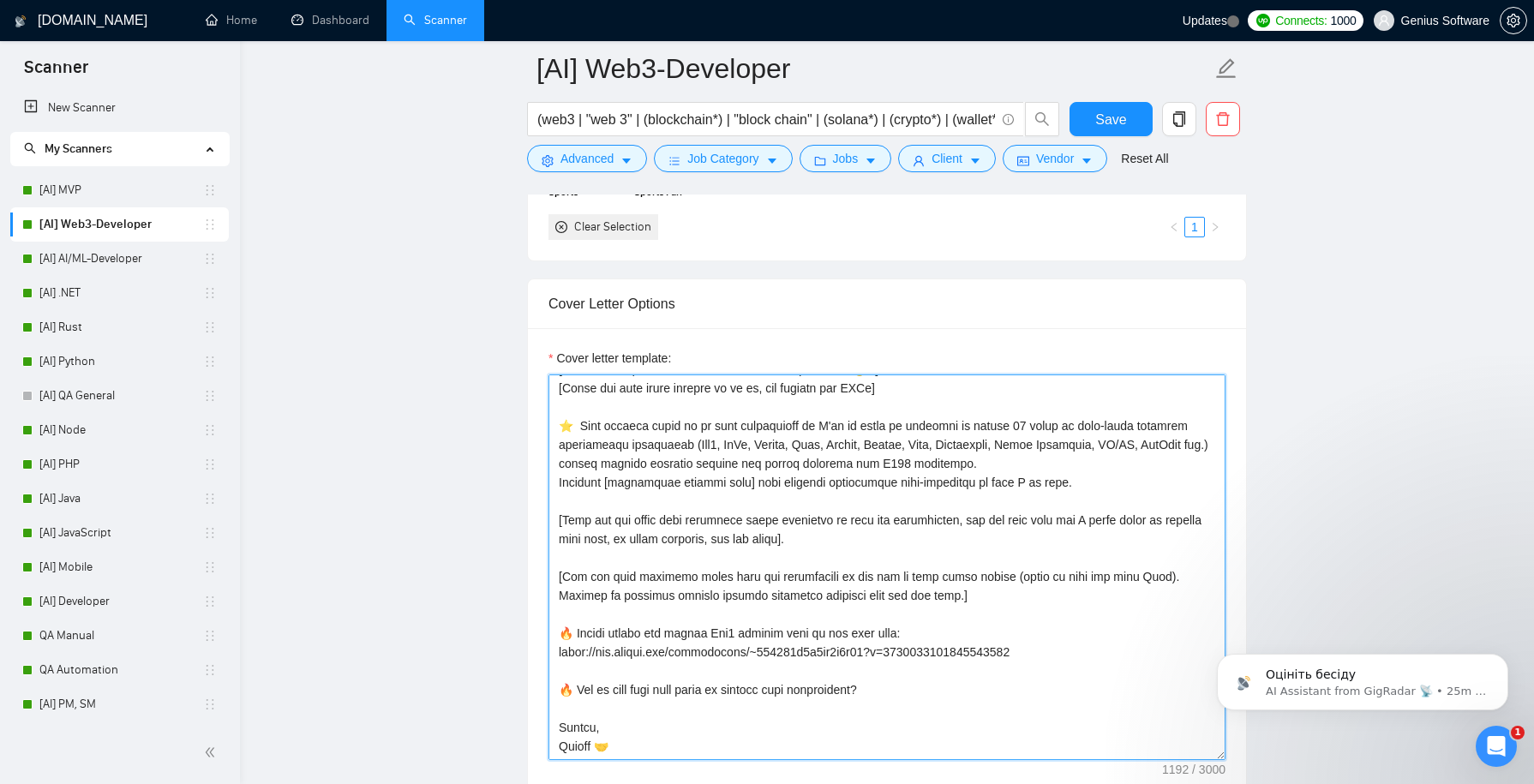
click at [564, 622] on textarea "Cover letter template:" at bounding box center [887, 567] width 677 height 385
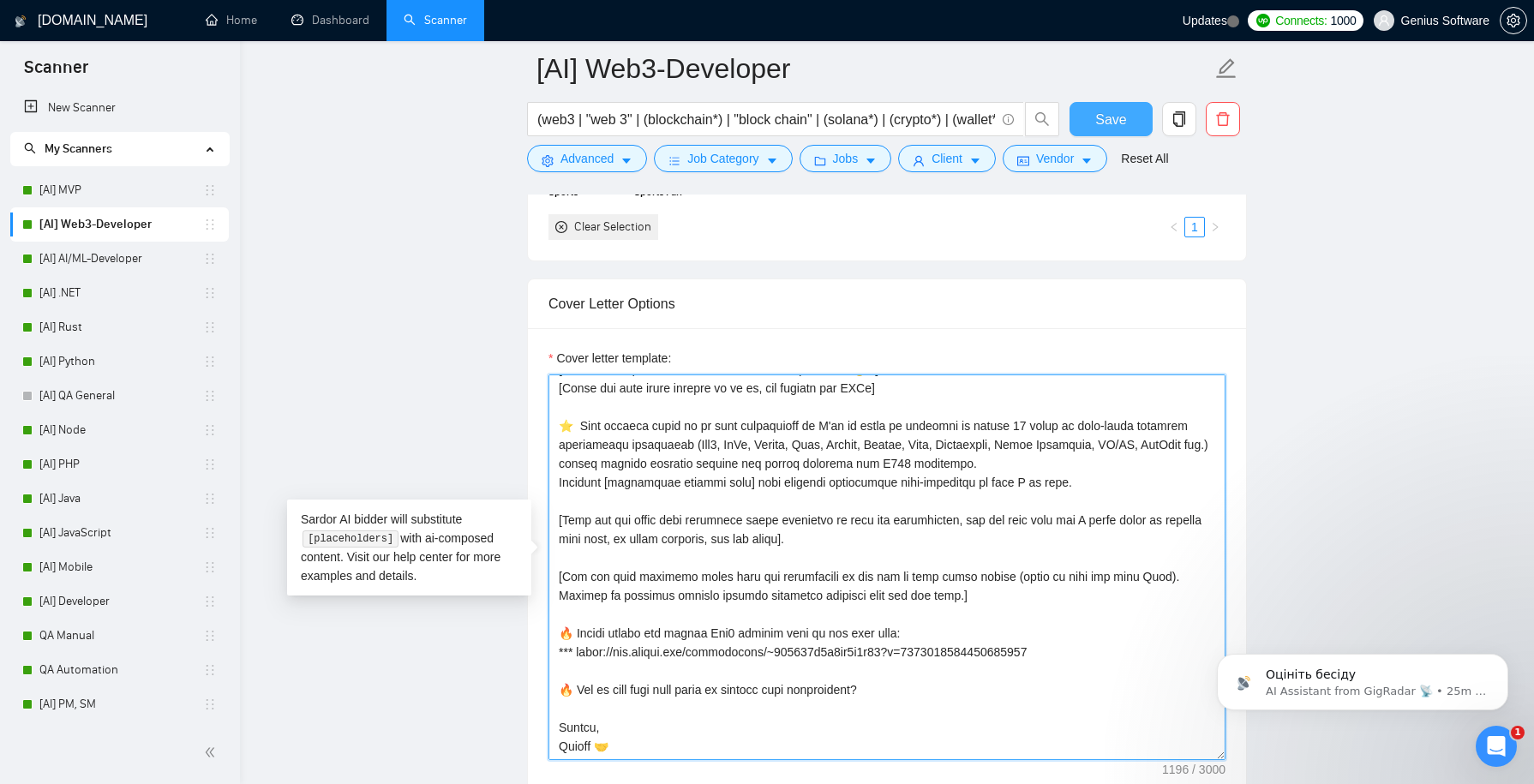
type textarea "[Lorem i dolorsit ametcons adipi eli seddoe't inci ut laboree dolo (ma aliquaen…"
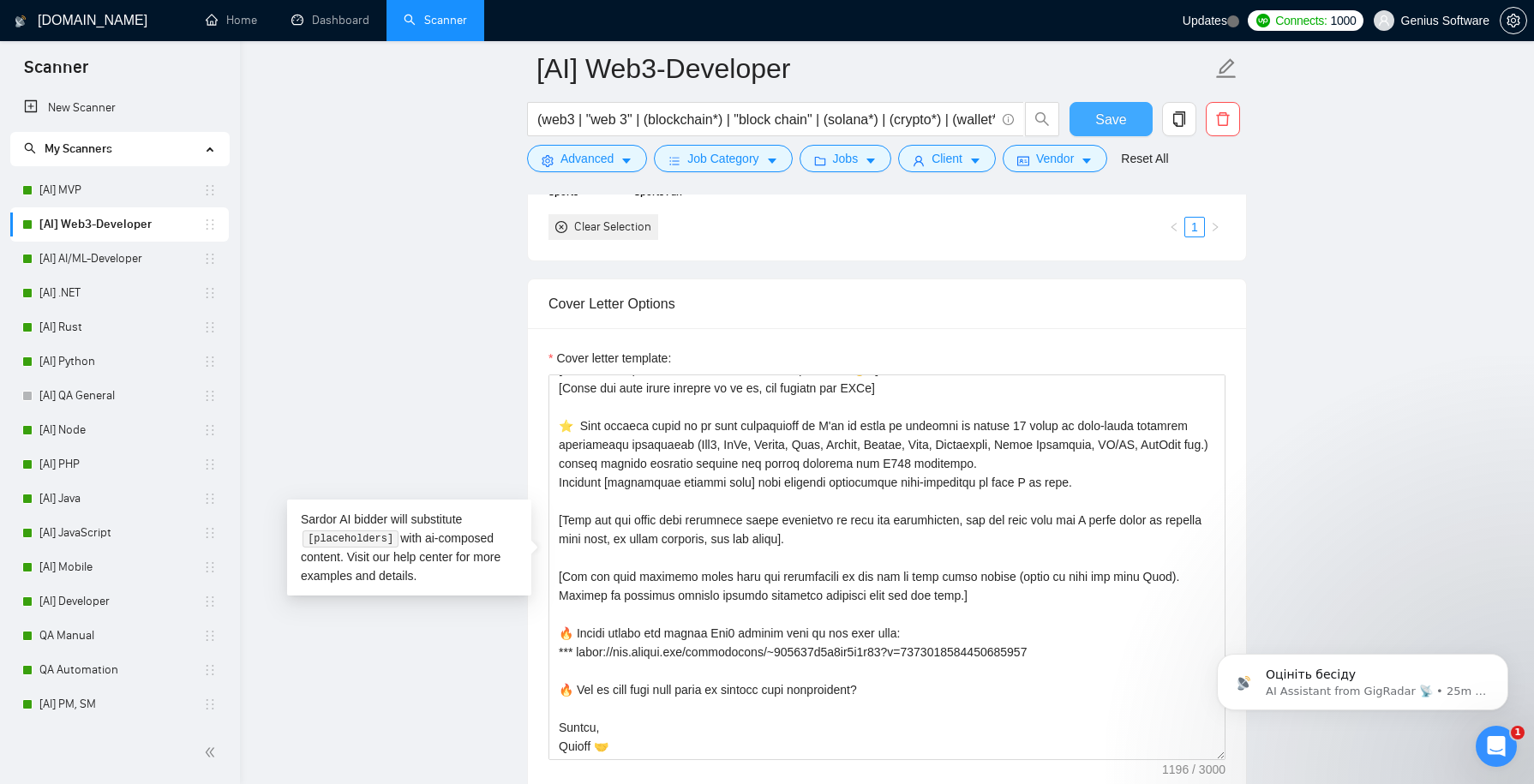
click at [1110, 112] on span "Save" at bounding box center [1111, 119] width 31 height 21
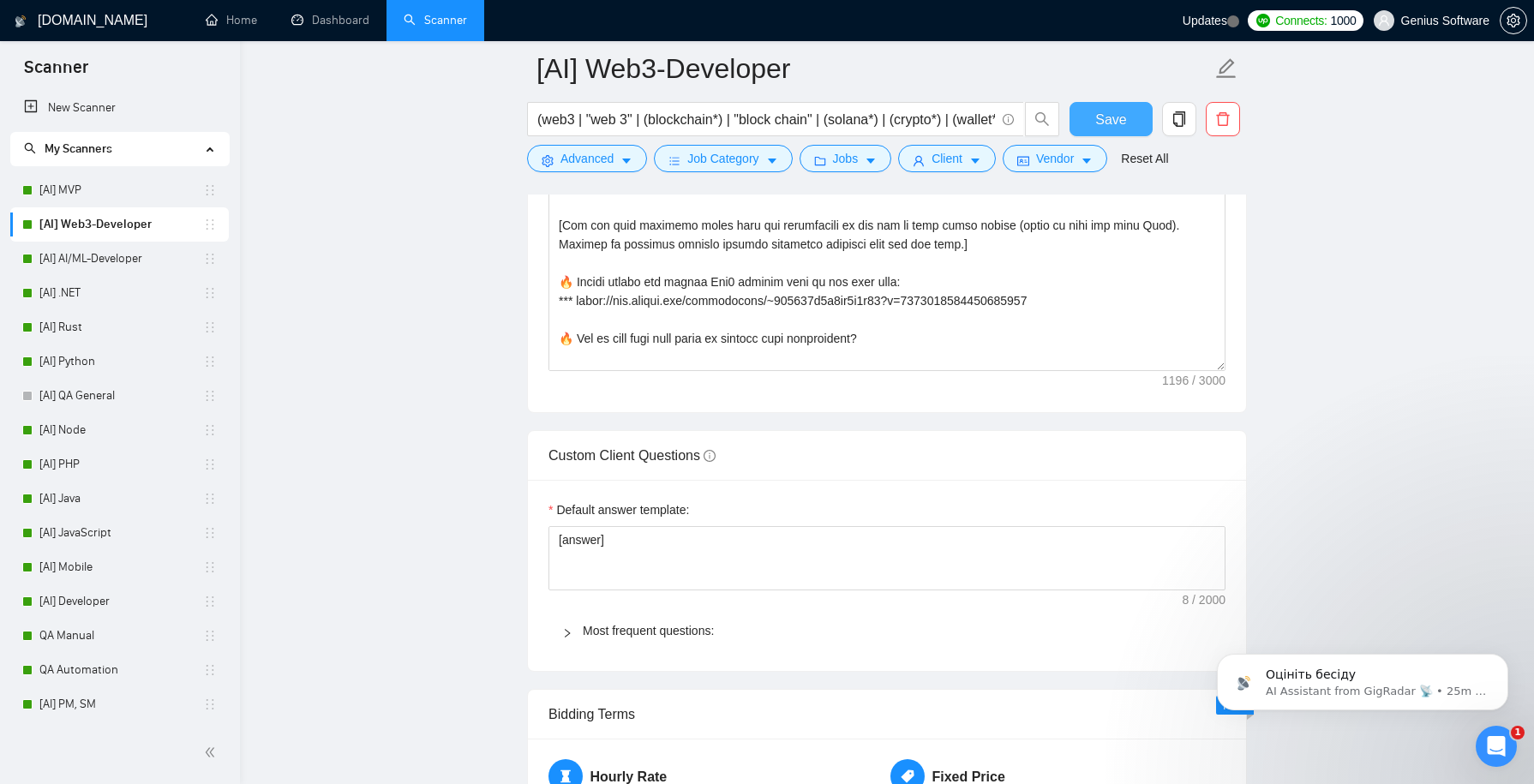
scroll to position [2419, 0]
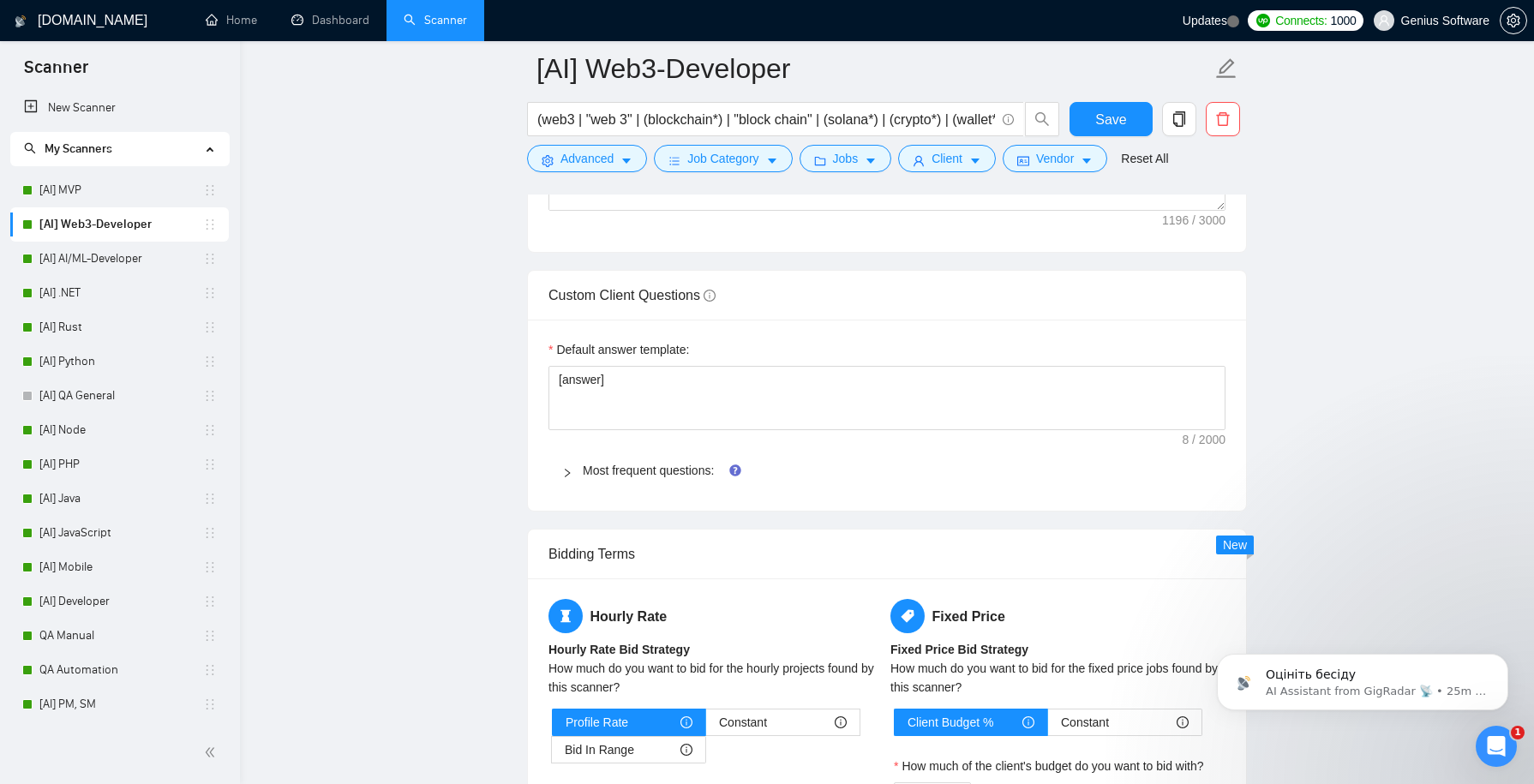
click at [566, 469] on div at bounding box center [572, 469] width 20 height 18
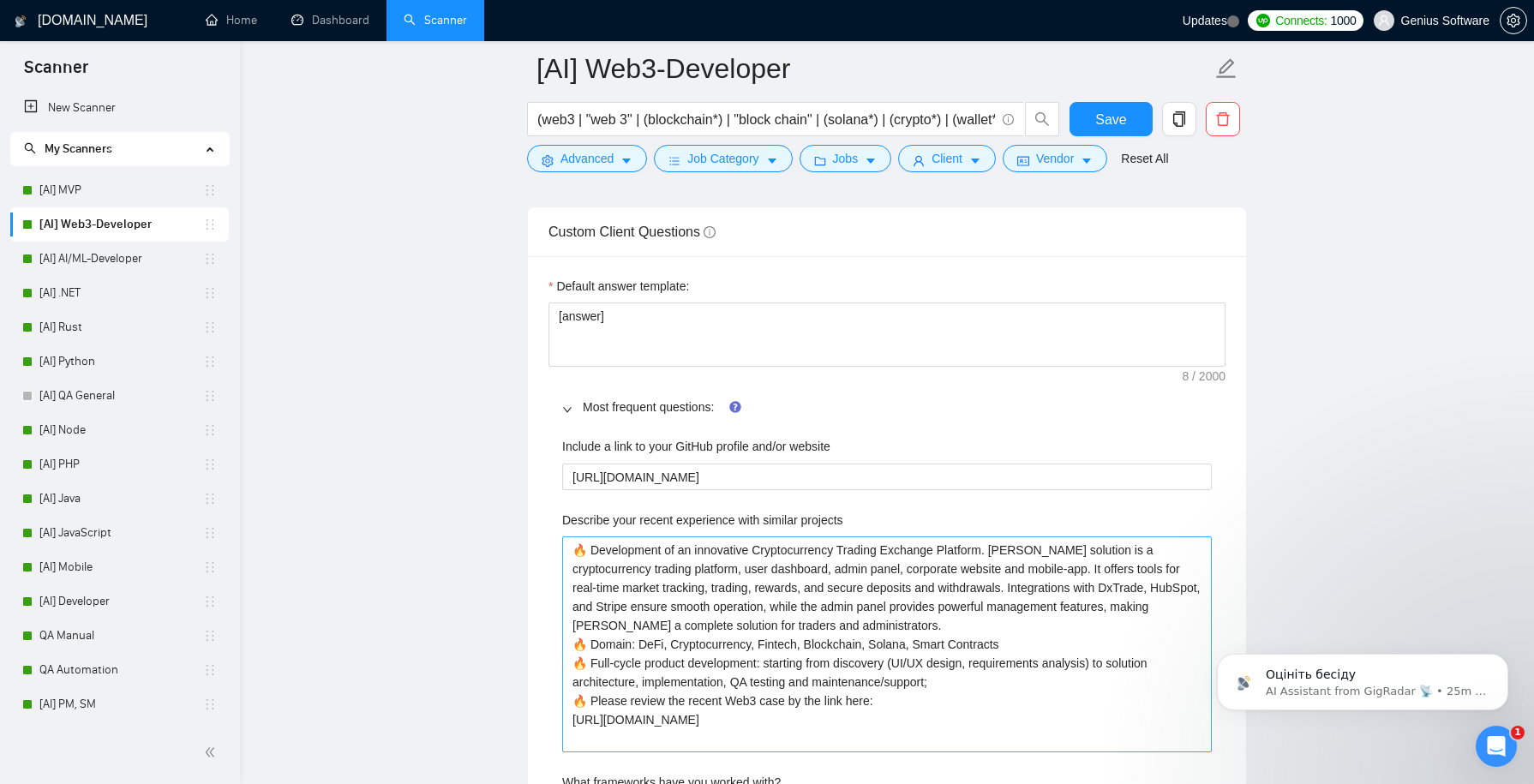
scroll to position [2465, 0]
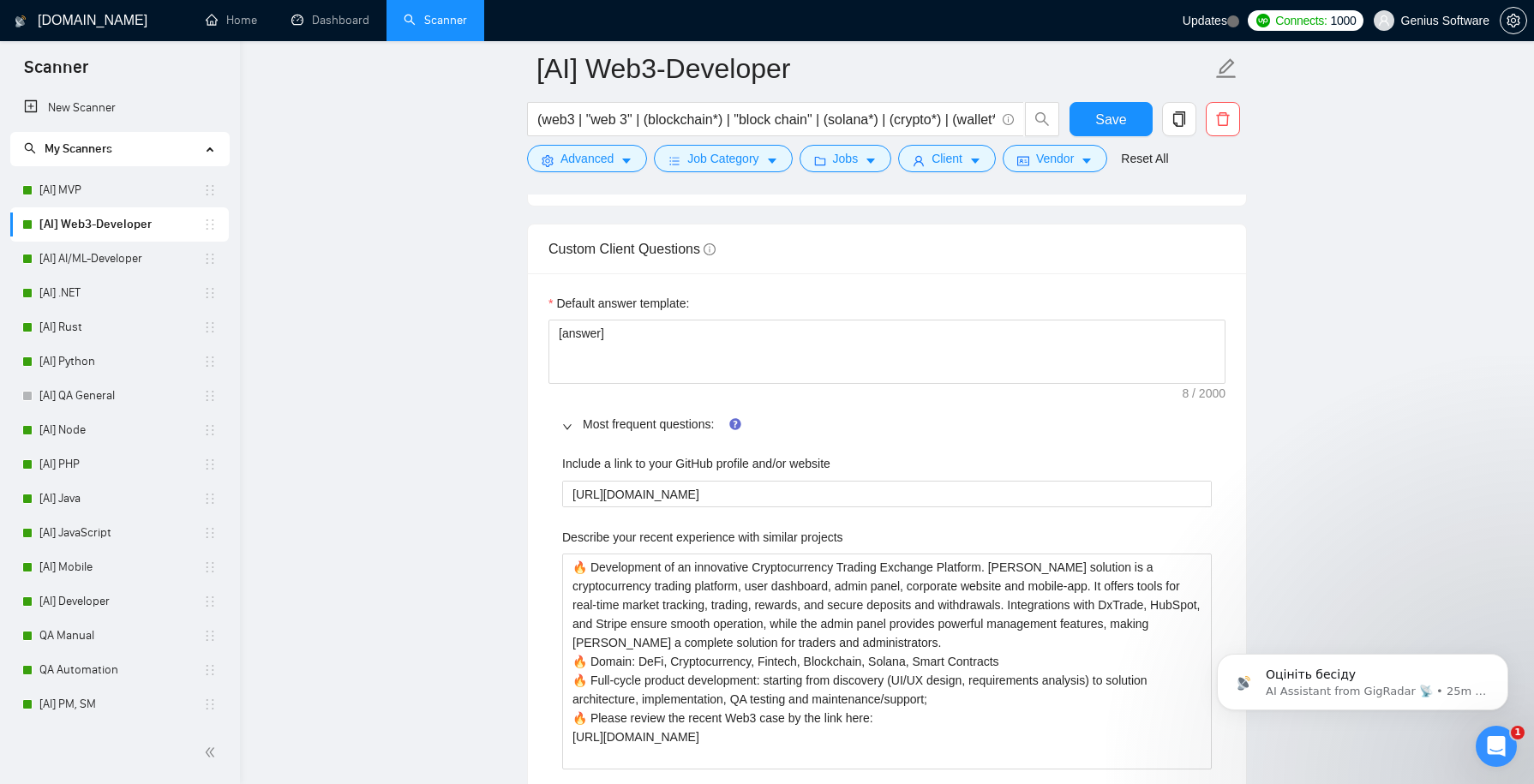
click at [569, 422] on icon "right" at bounding box center [568, 427] width 11 height 11
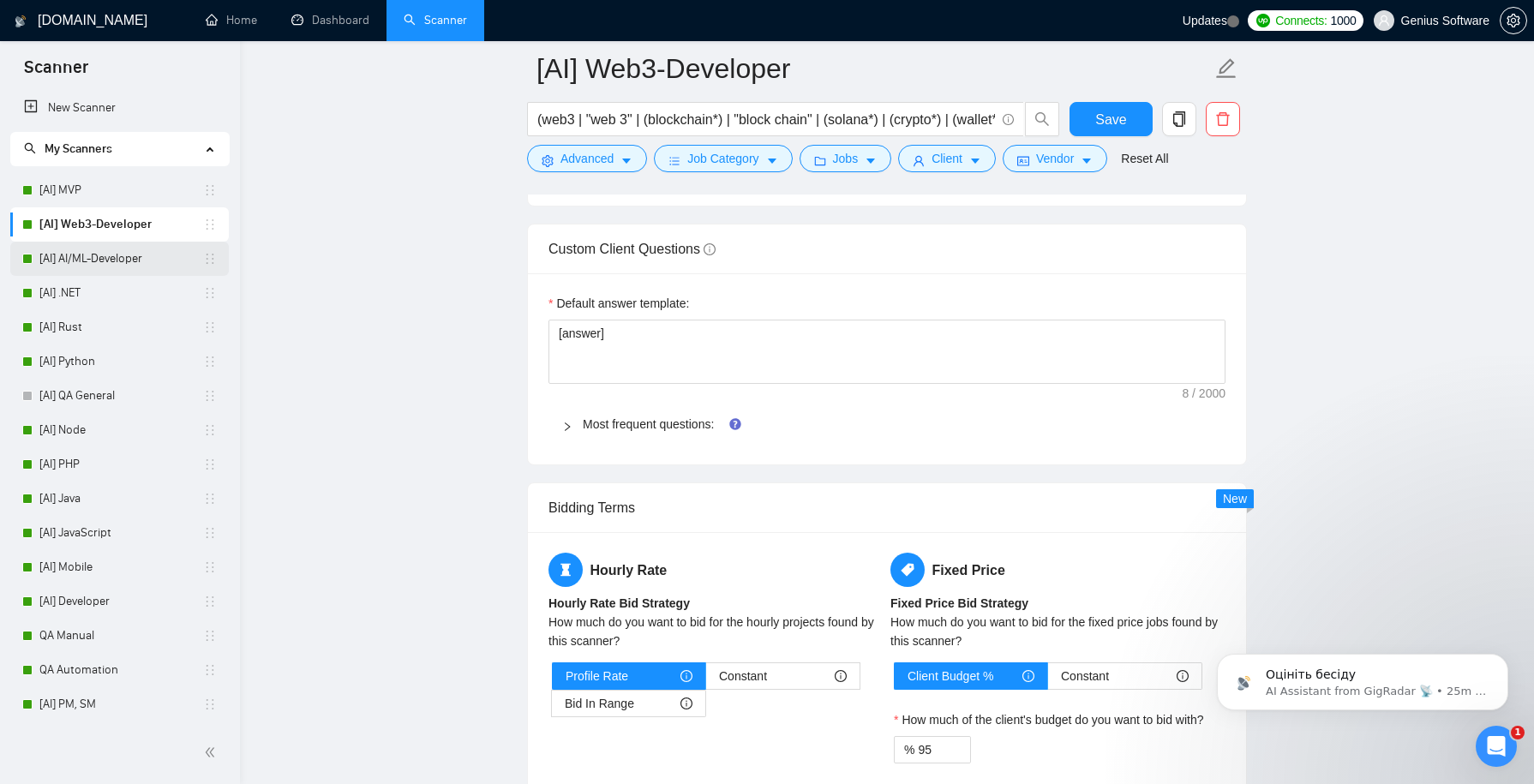
click at [119, 257] on link "[AI] AI/ML-Developer" at bounding box center [121, 258] width 164 height 34
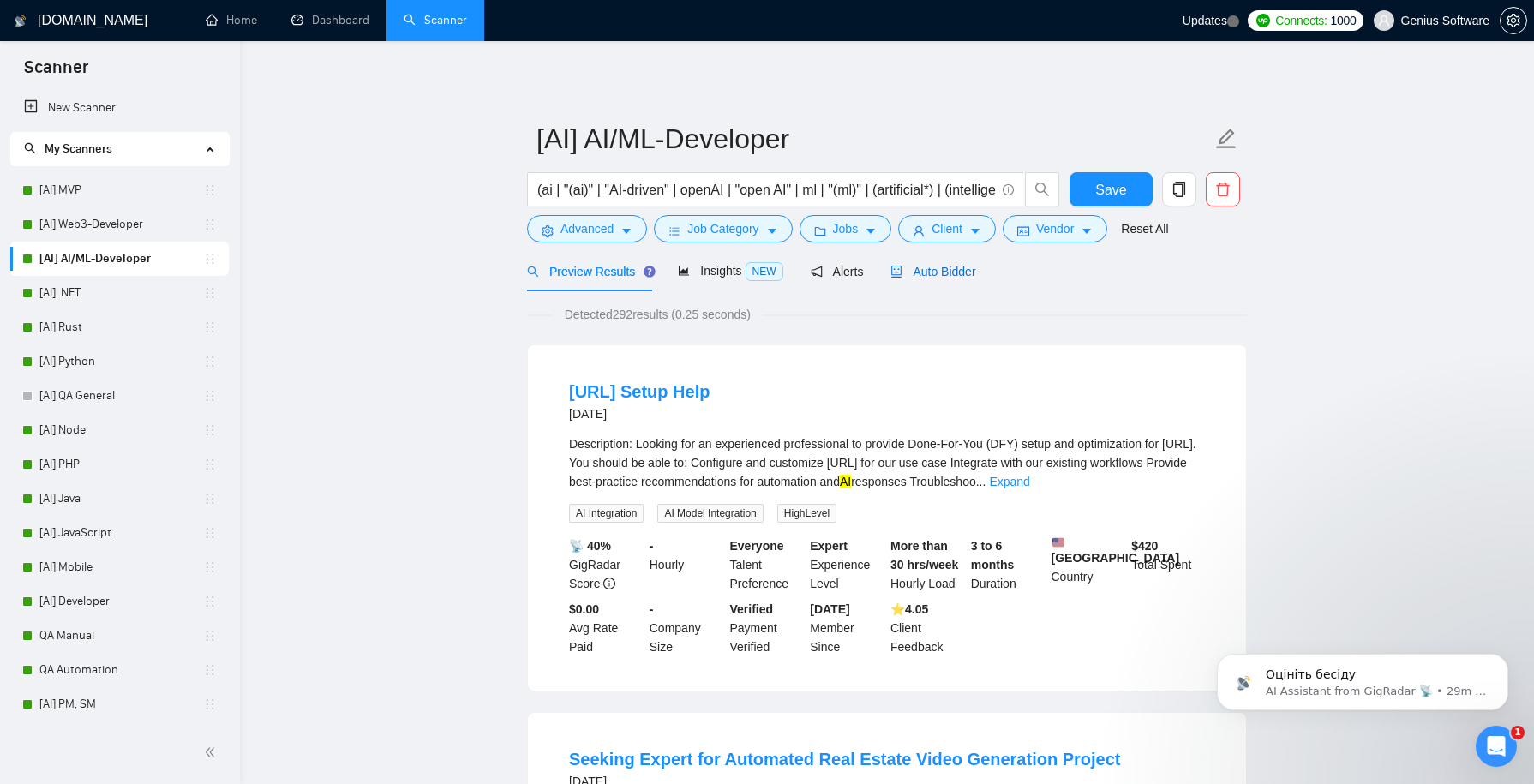
click at [966, 266] on span "Auto Bidder" at bounding box center [934, 272] width 85 height 14
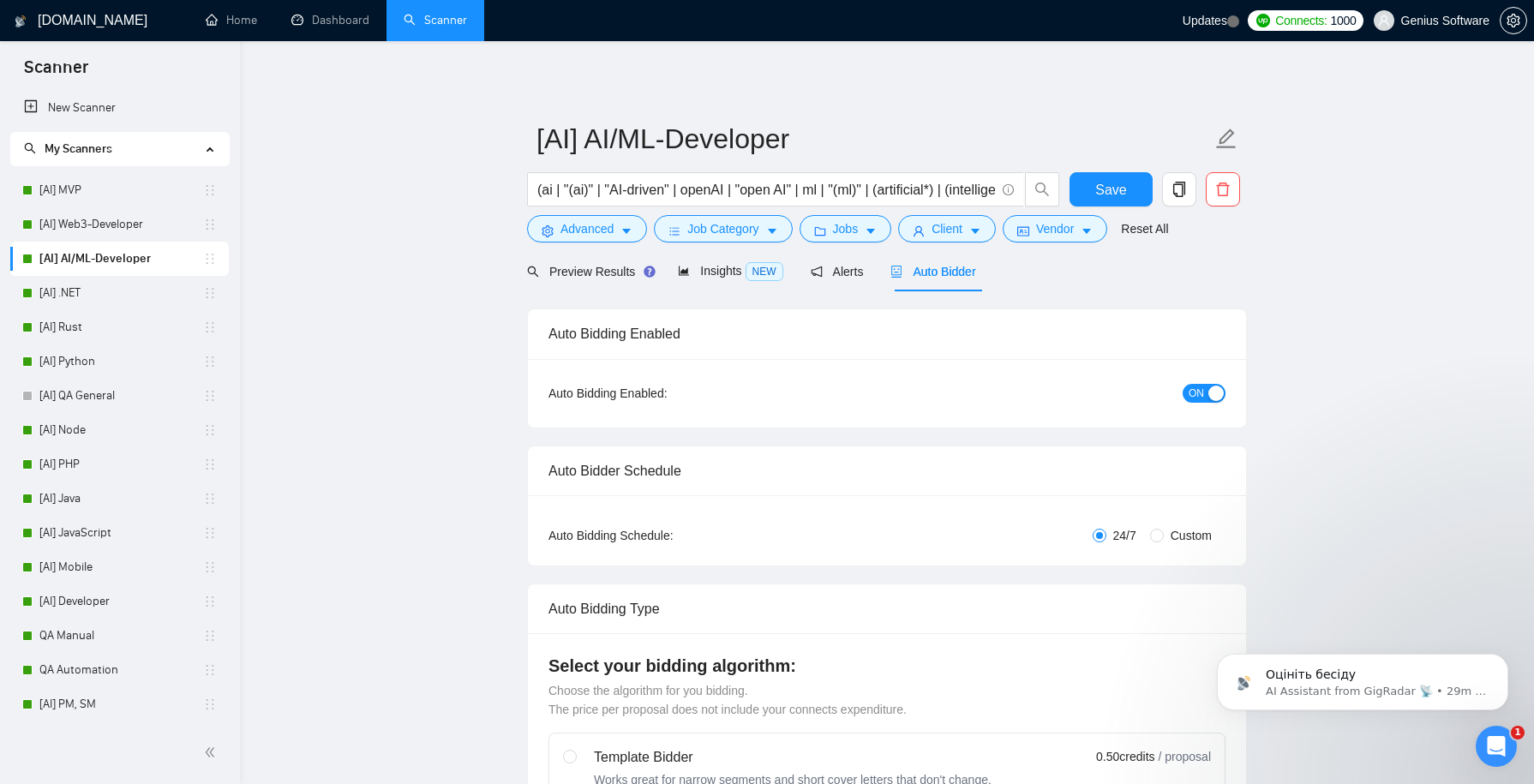
checkbox input "true"
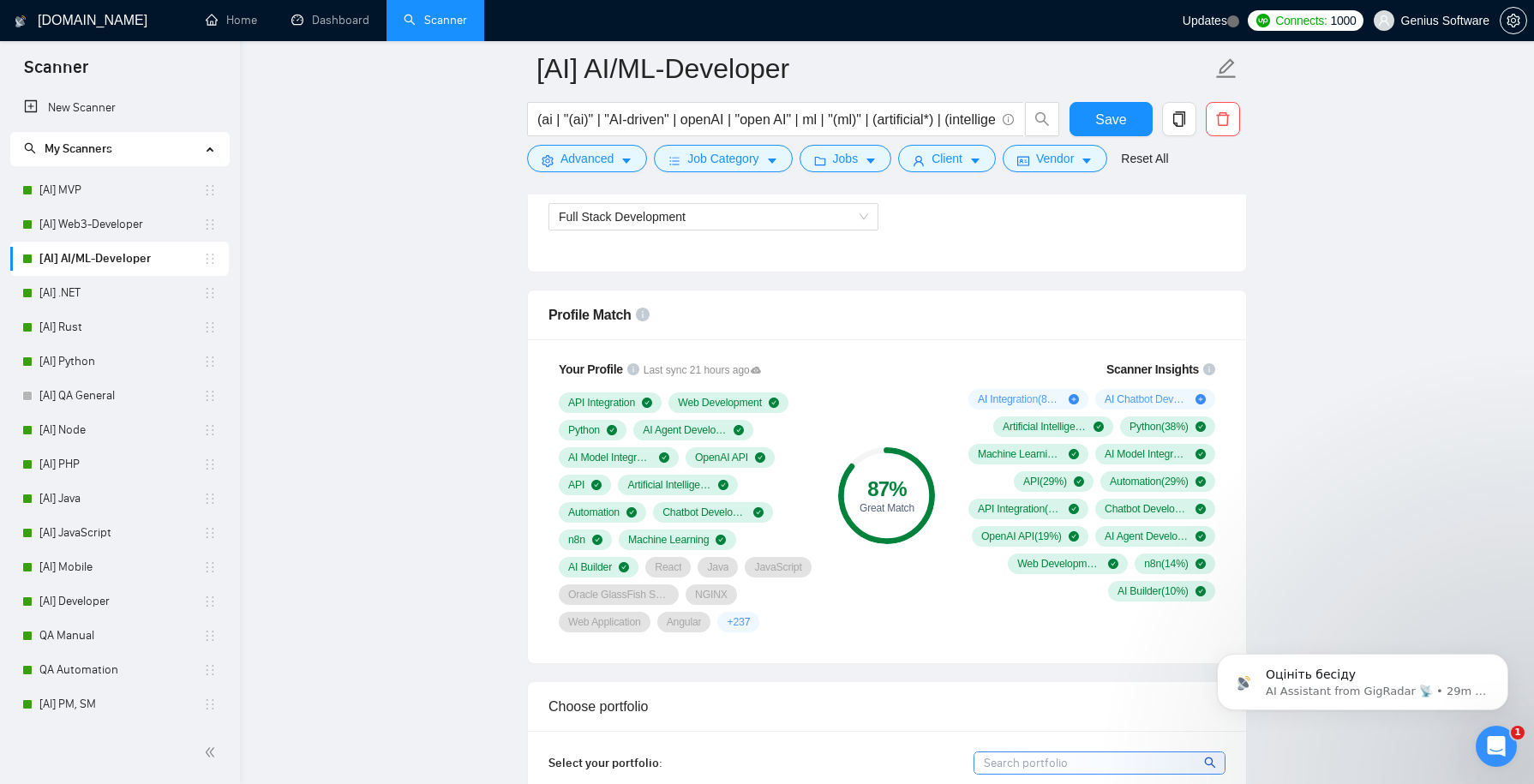
scroll to position [1179, 0]
